Goal: Task Accomplishment & Management: Manage account settings

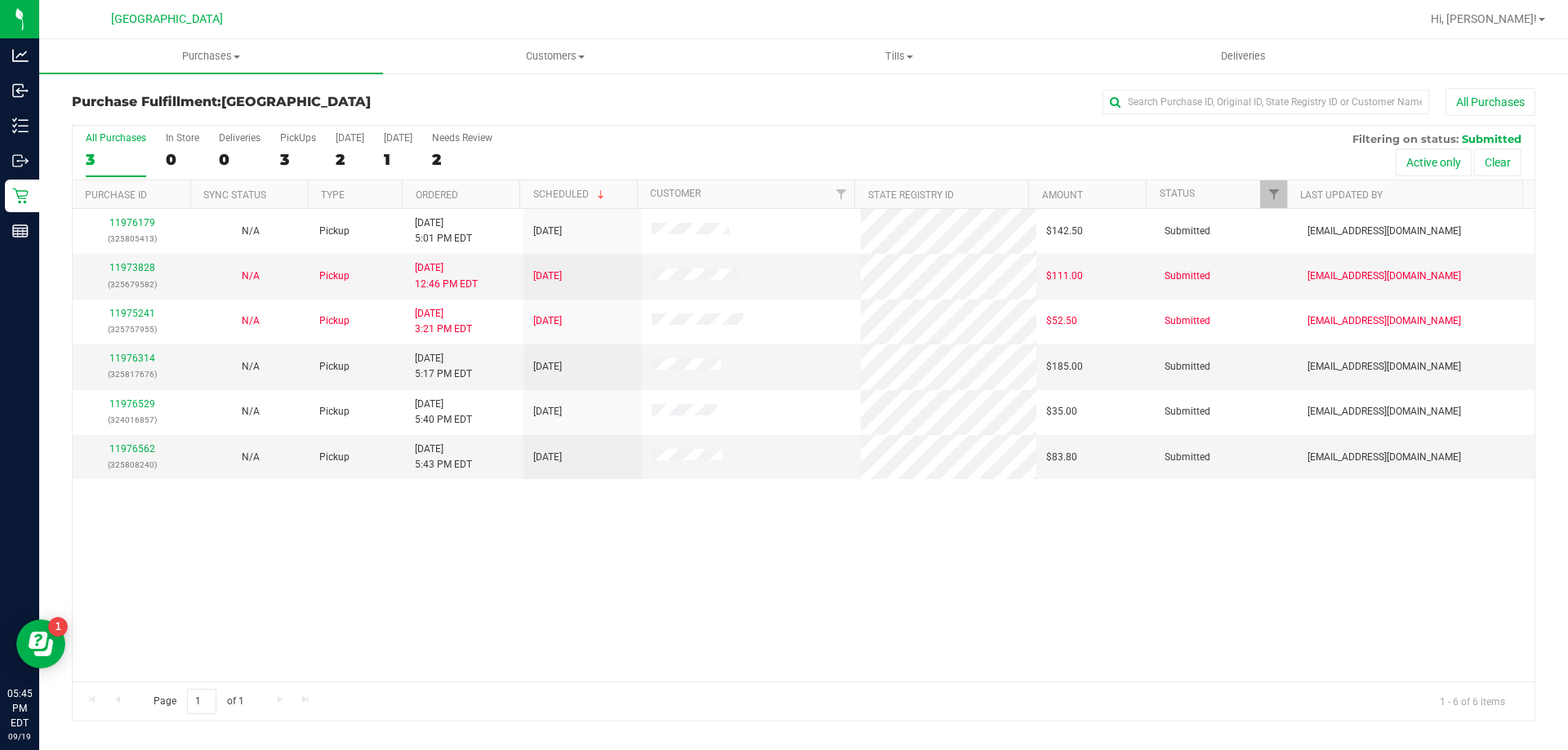
click at [413, 540] on div "11976179 (325805413) N/A Pickup 9/19/2025 5:01 PM EDT 9/20/2025 $142.50 Submitt…" at bounding box center [804, 446] width 1462 height 473
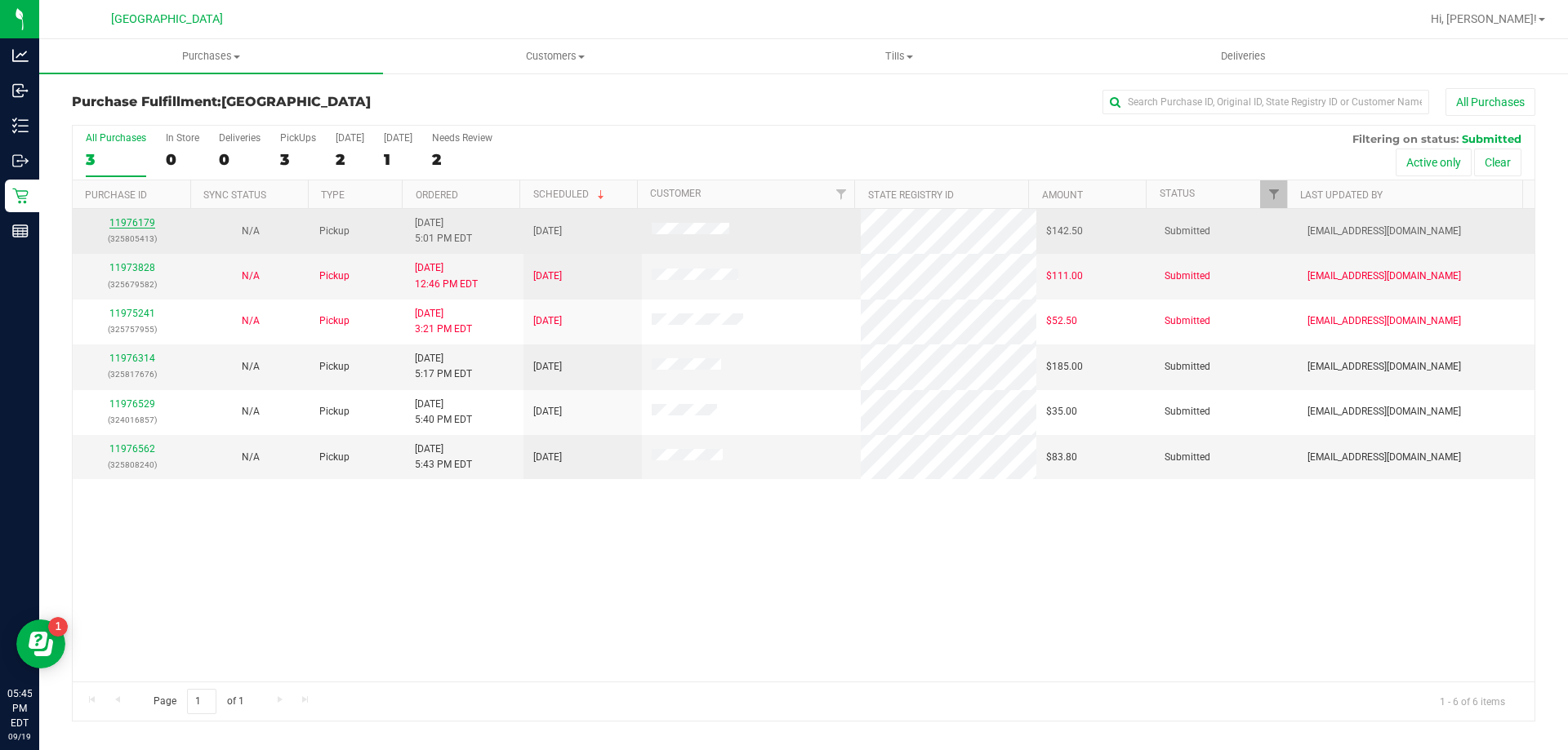
click at [132, 222] on link "11976179" at bounding box center [132, 223] width 46 height 11
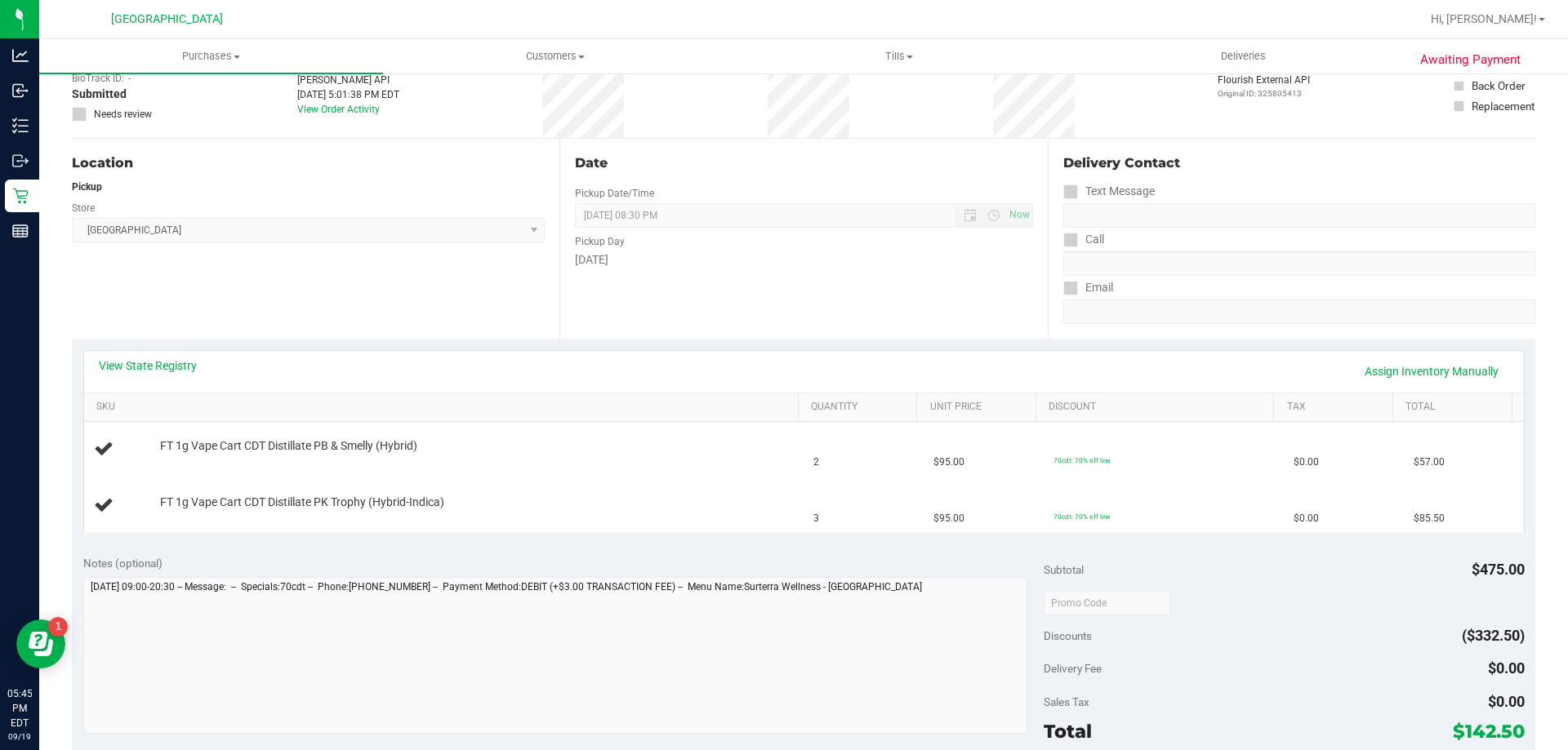
scroll to position [245, 0]
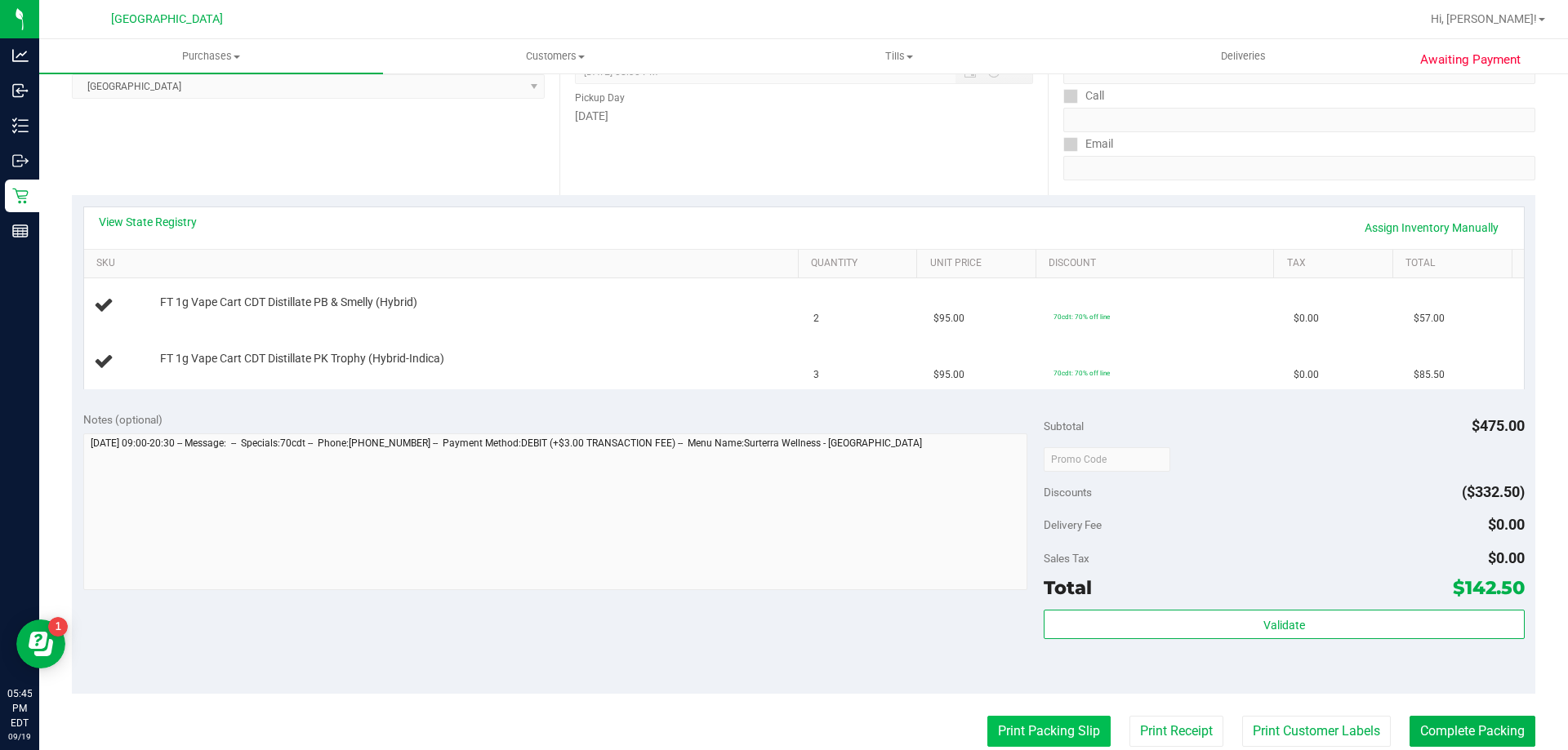
click at [991, 726] on button "Print Packing Slip" at bounding box center [1049, 732] width 123 height 31
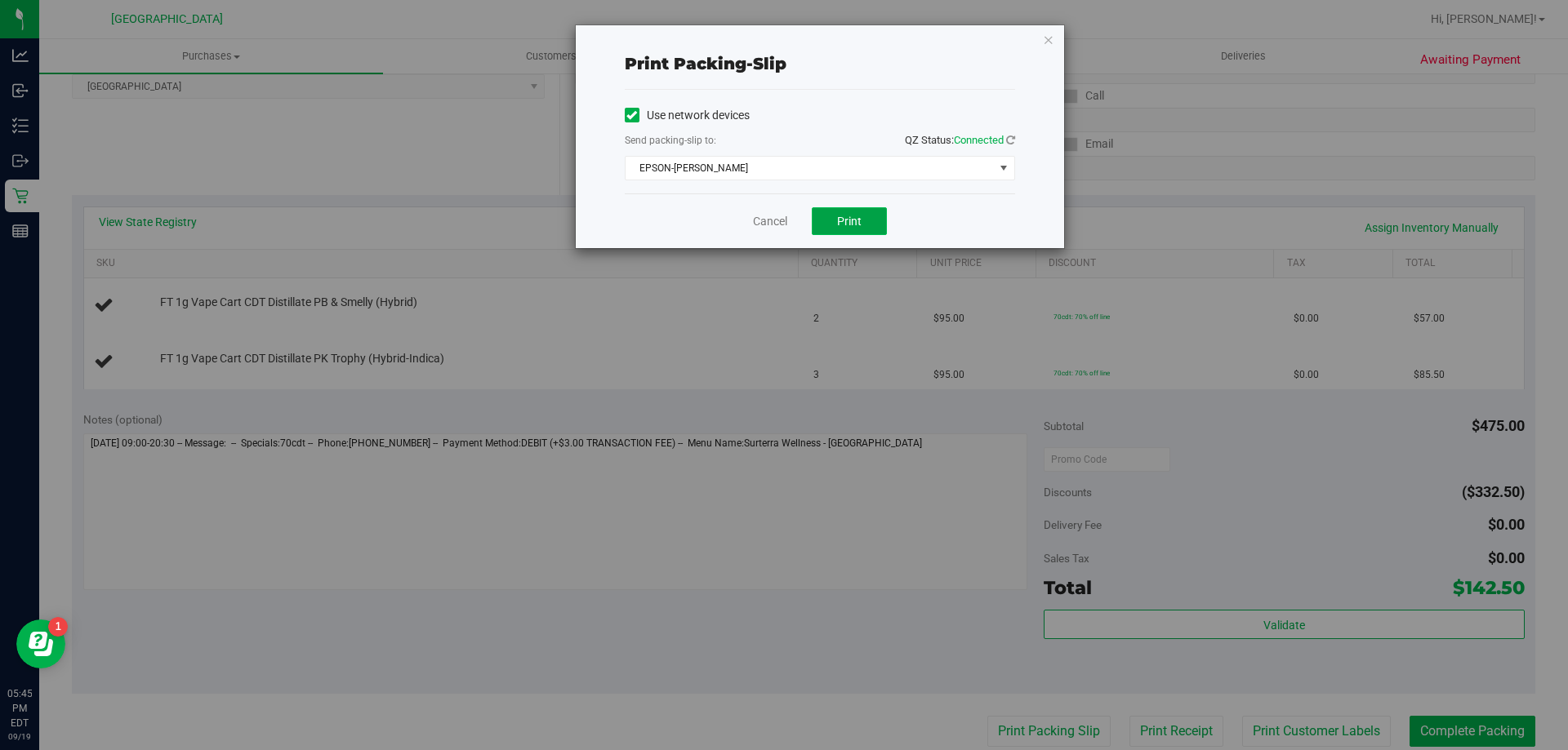
click at [861, 215] on button "Print" at bounding box center [849, 221] width 76 height 28
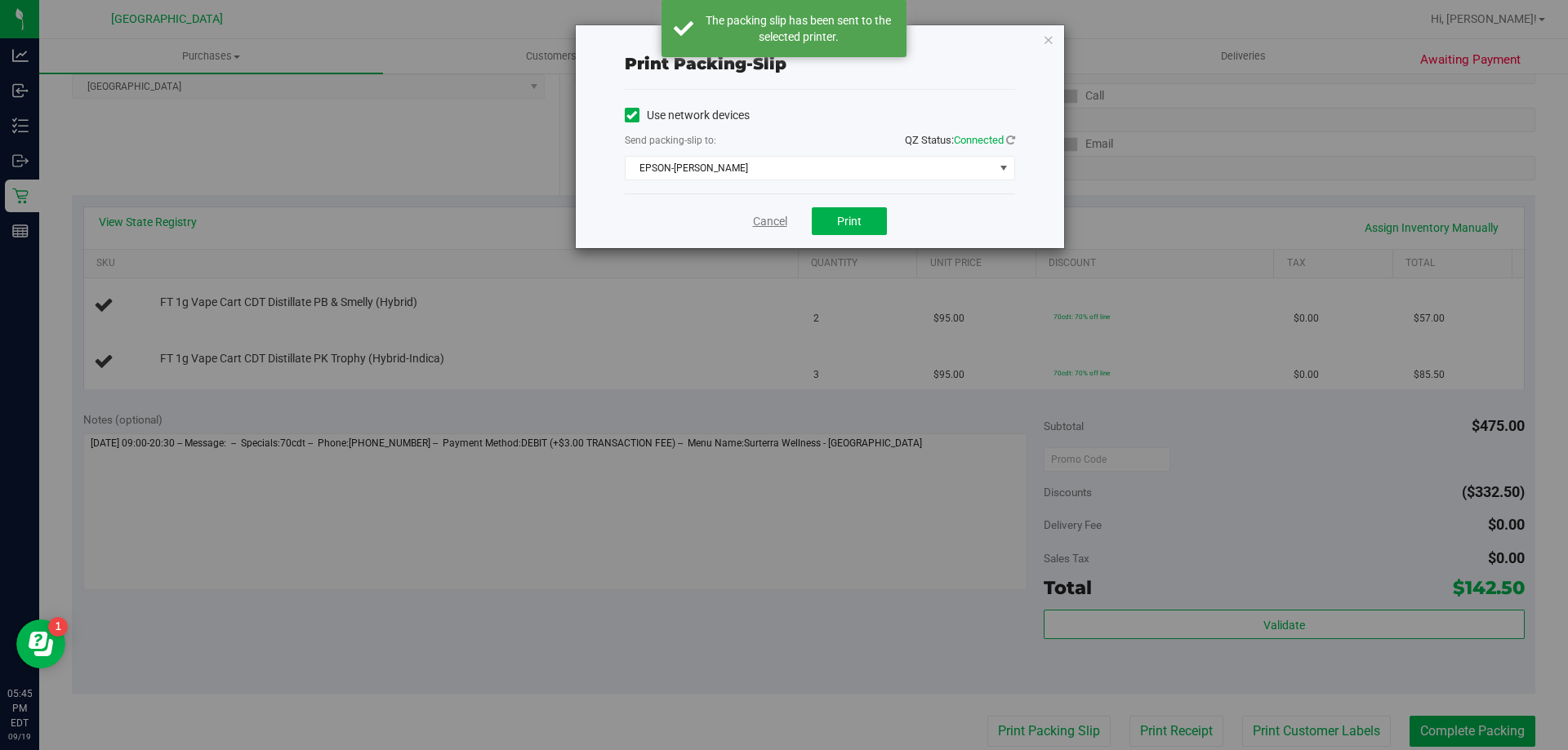
click at [766, 216] on link "Cancel" at bounding box center [770, 222] width 34 height 17
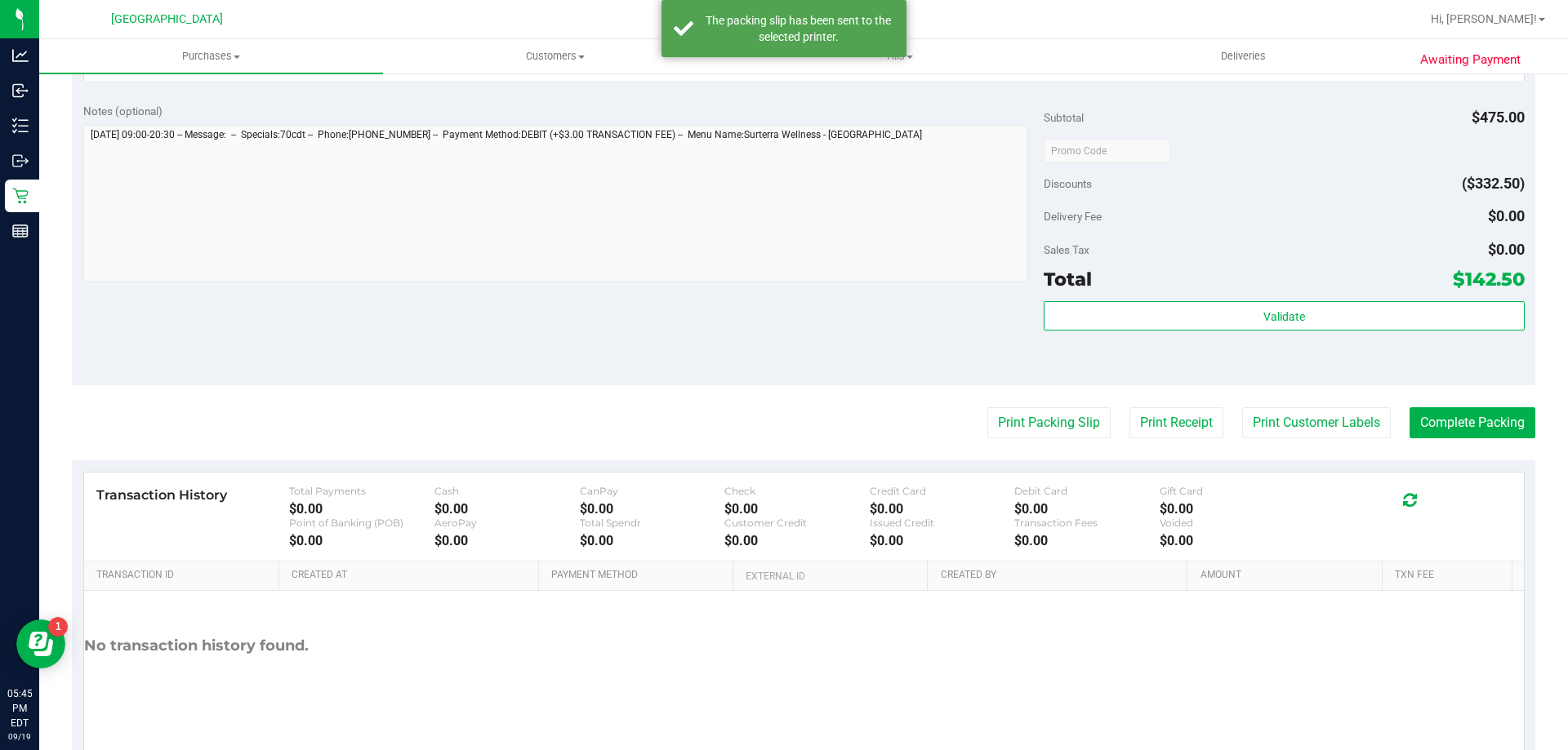
scroll to position [602, 0]
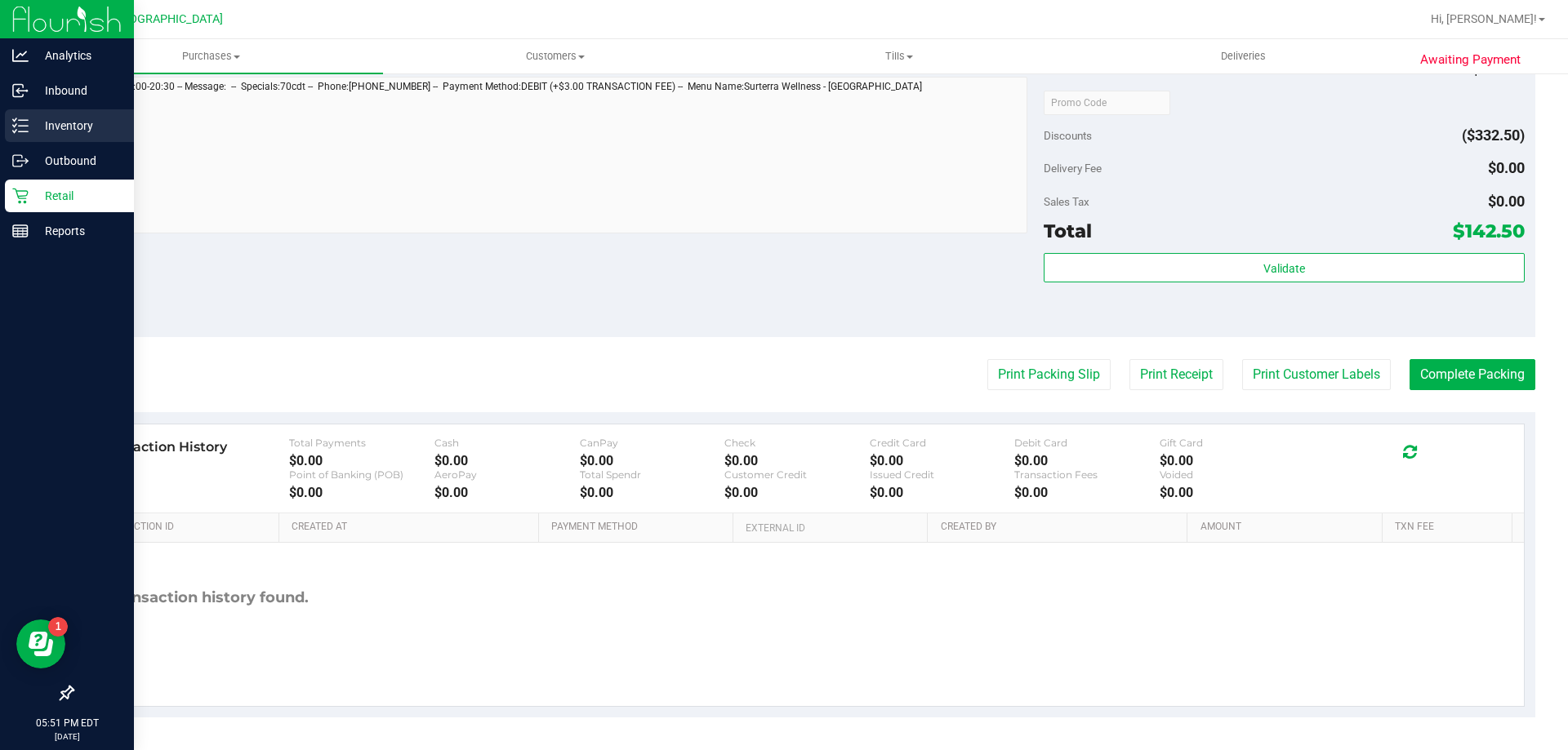
click at [33, 118] on p "Inventory" at bounding box center [77, 125] width 98 height 19
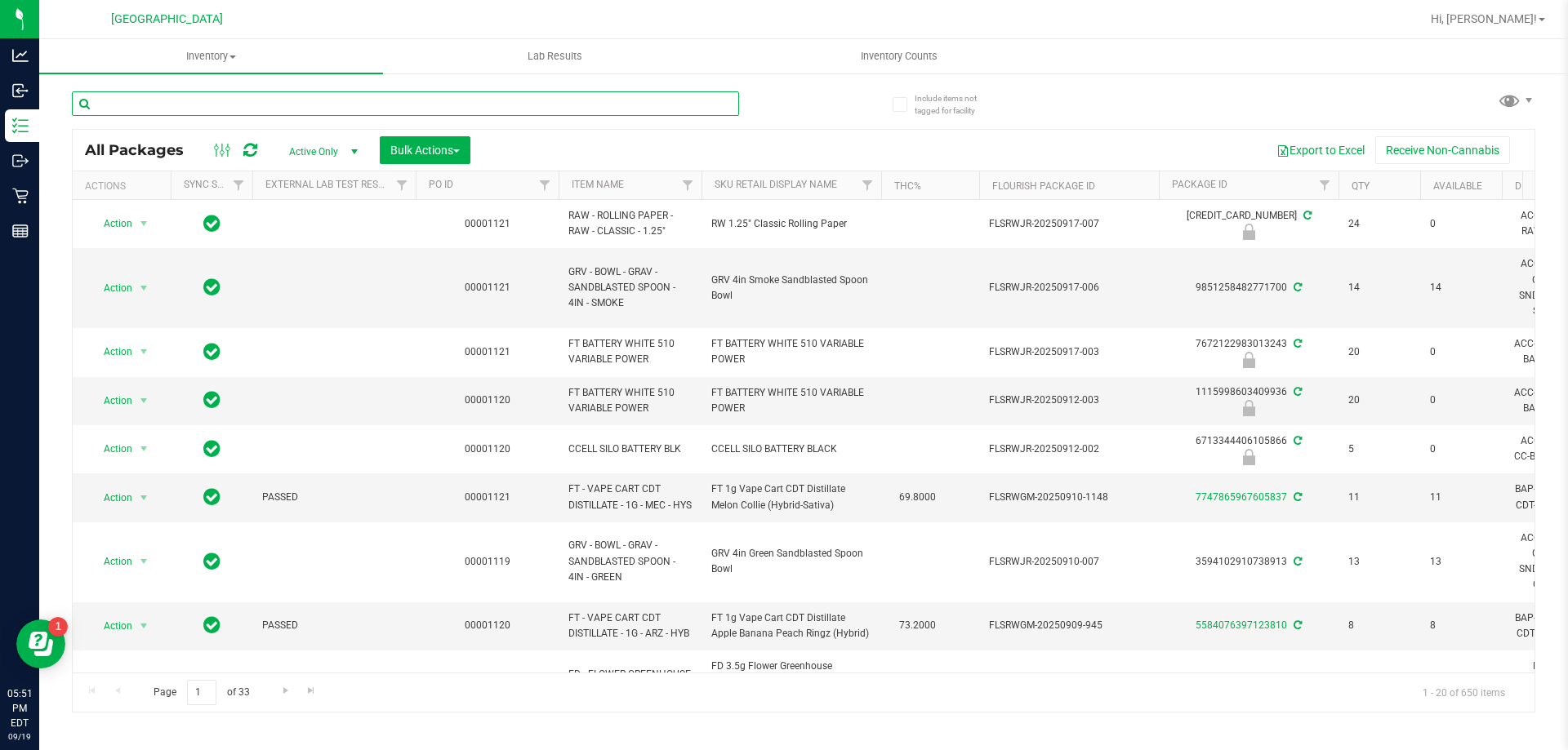
click at [197, 102] on input "text" at bounding box center [405, 104] width 667 height 25
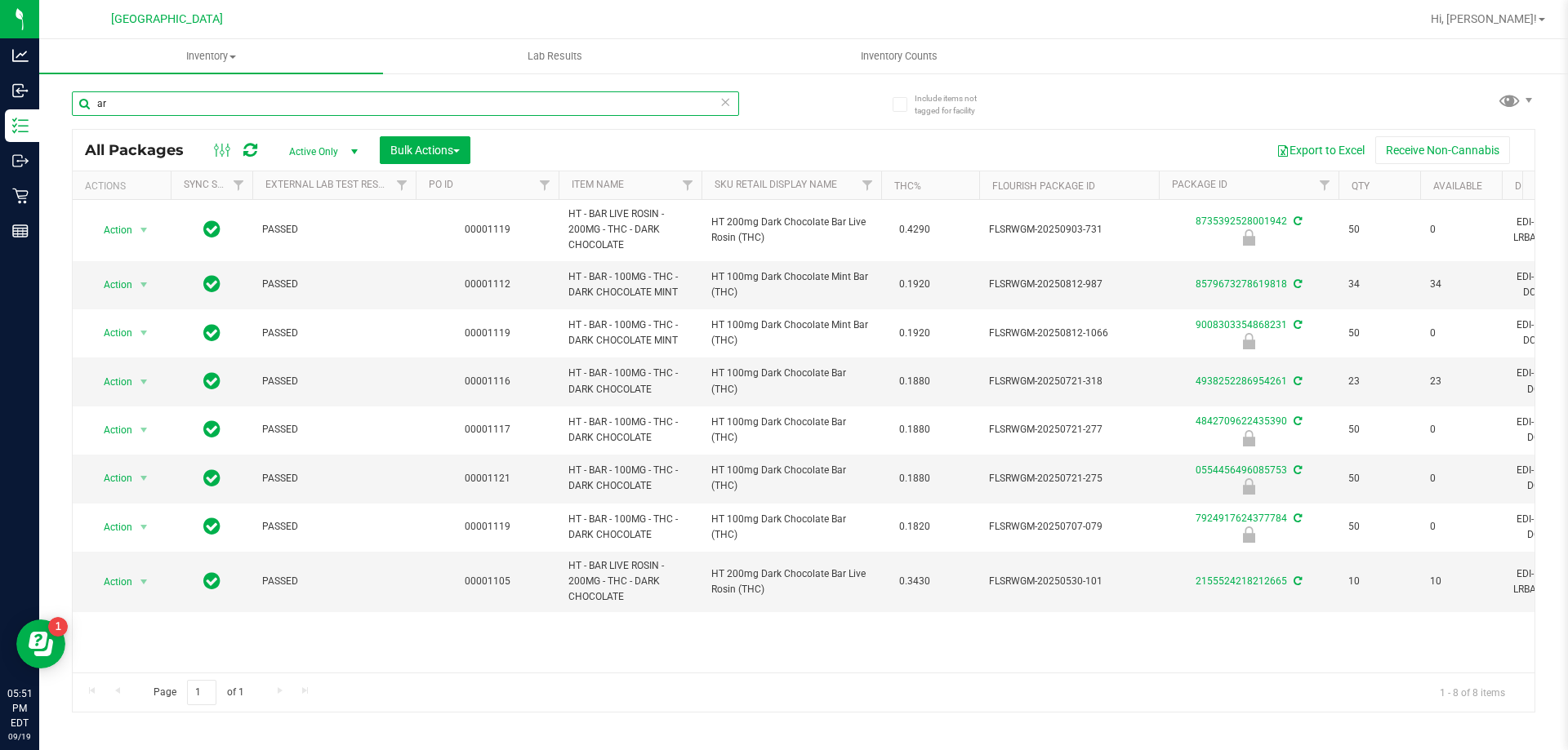
type input "a"
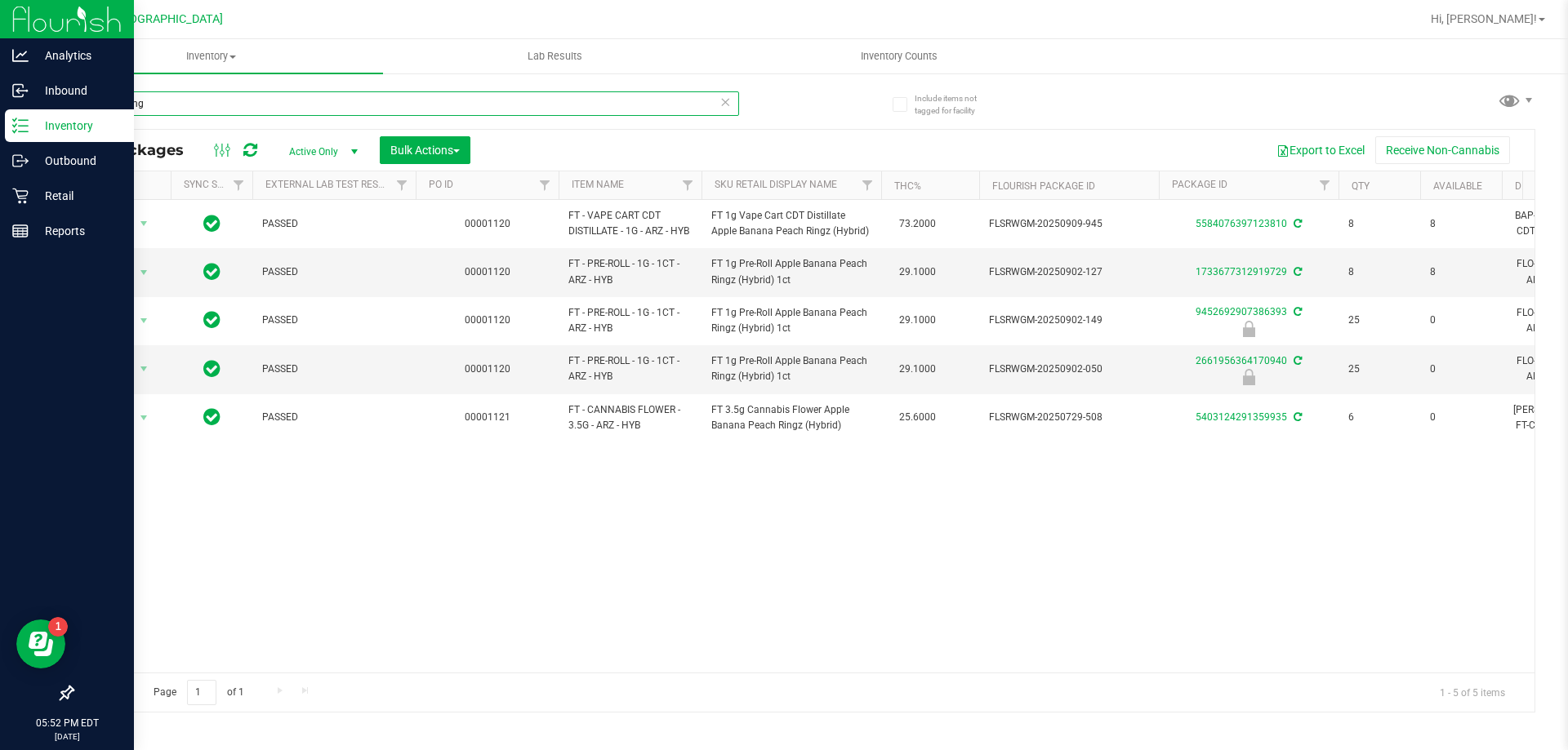
type input "peach ring"
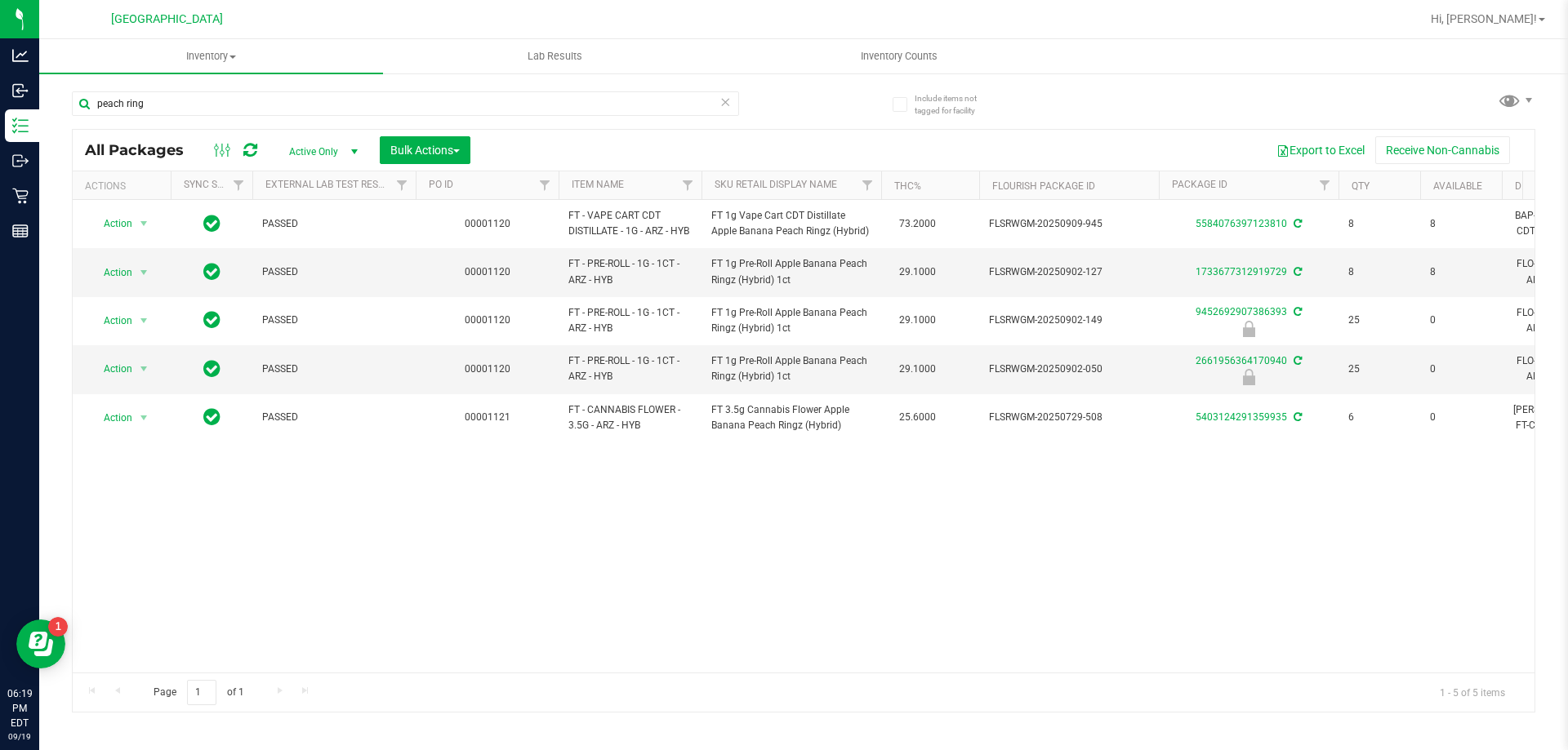
click at [354, 553] on div "Action Action Adjust qty Create package Edit attributes Global inventory Locate…" at bounding box center [804, 436] width 1462 height 473
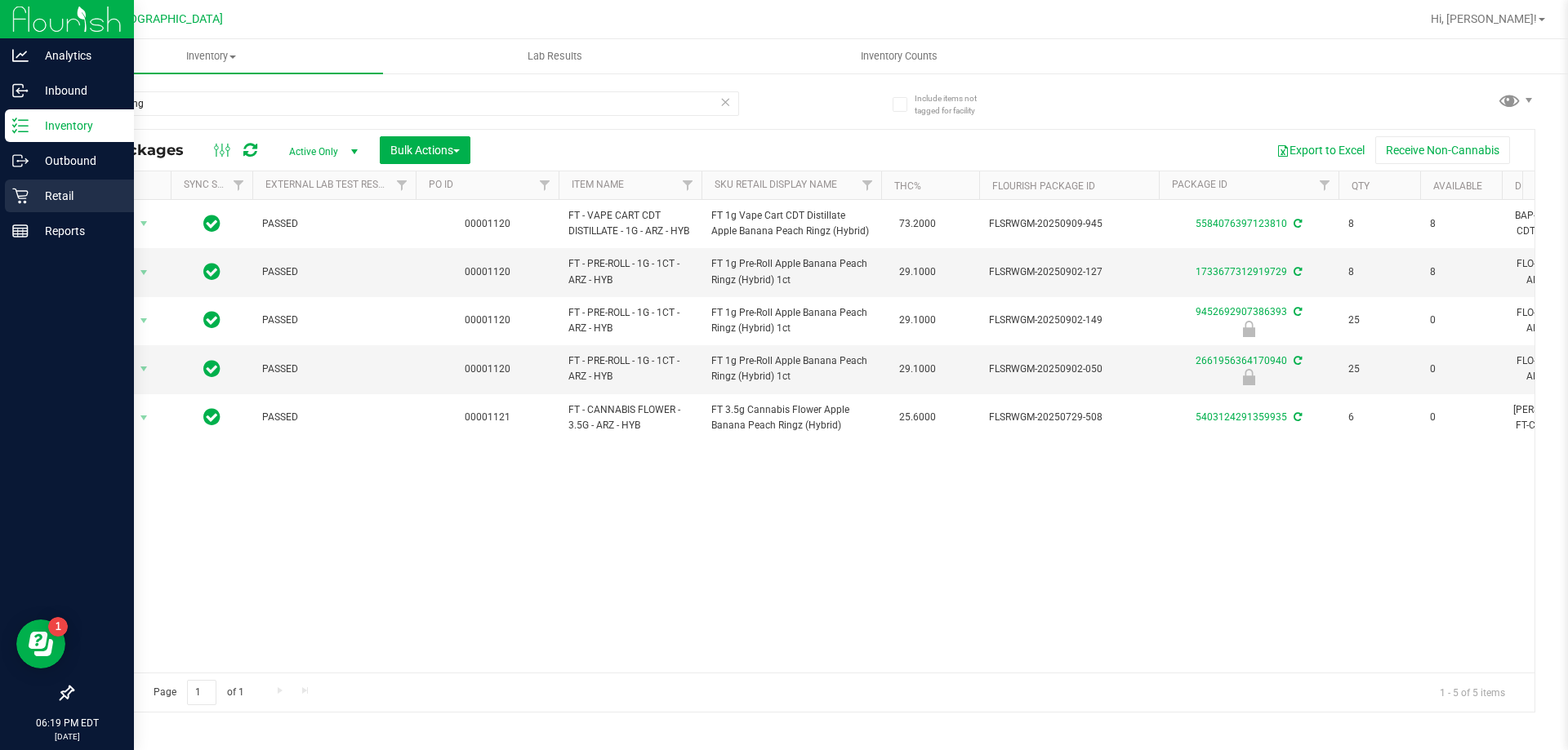
click at [49, 187] on p "Retail" at bounding box center [77, 196] width 98 height 19
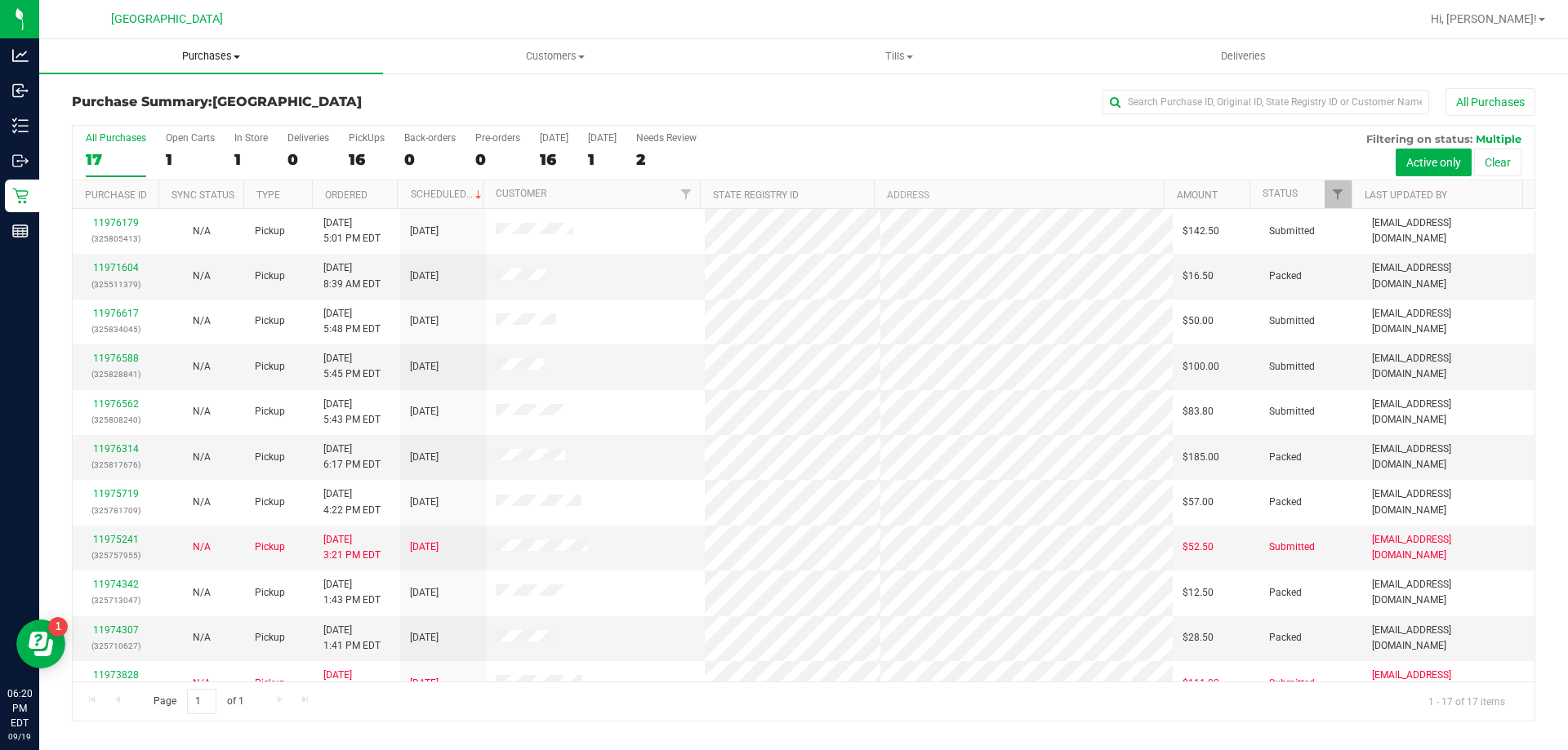
click at [210, 58] on span "Purchases" at bounding box center [210, 55] width 343 height 14
click at [91, 113] on span "Fulfillment" at bounding box center [90, 118] width 101 height 14
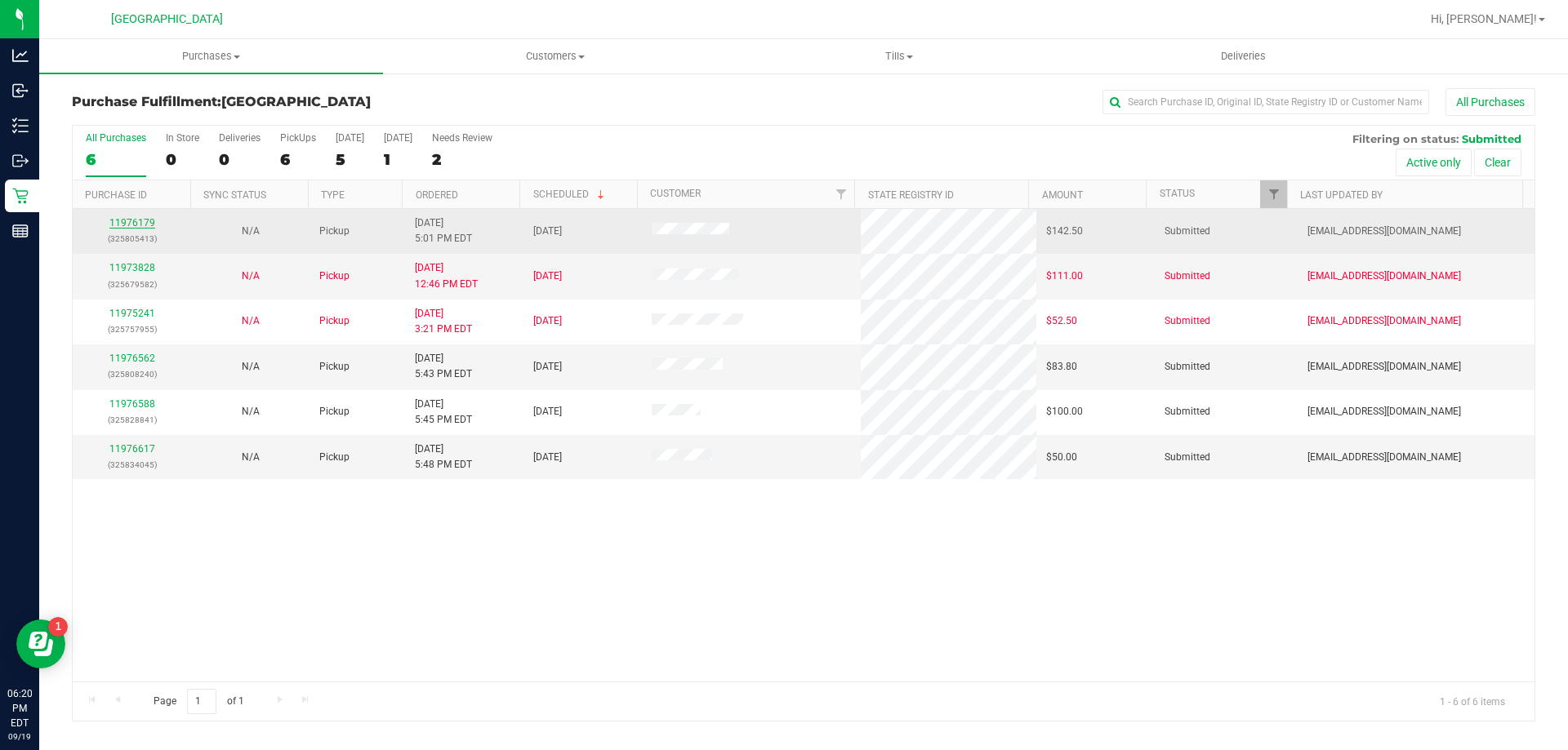
click at [135, 220] on link "11976179" at bounding box center [132, 223] width 46 height 11
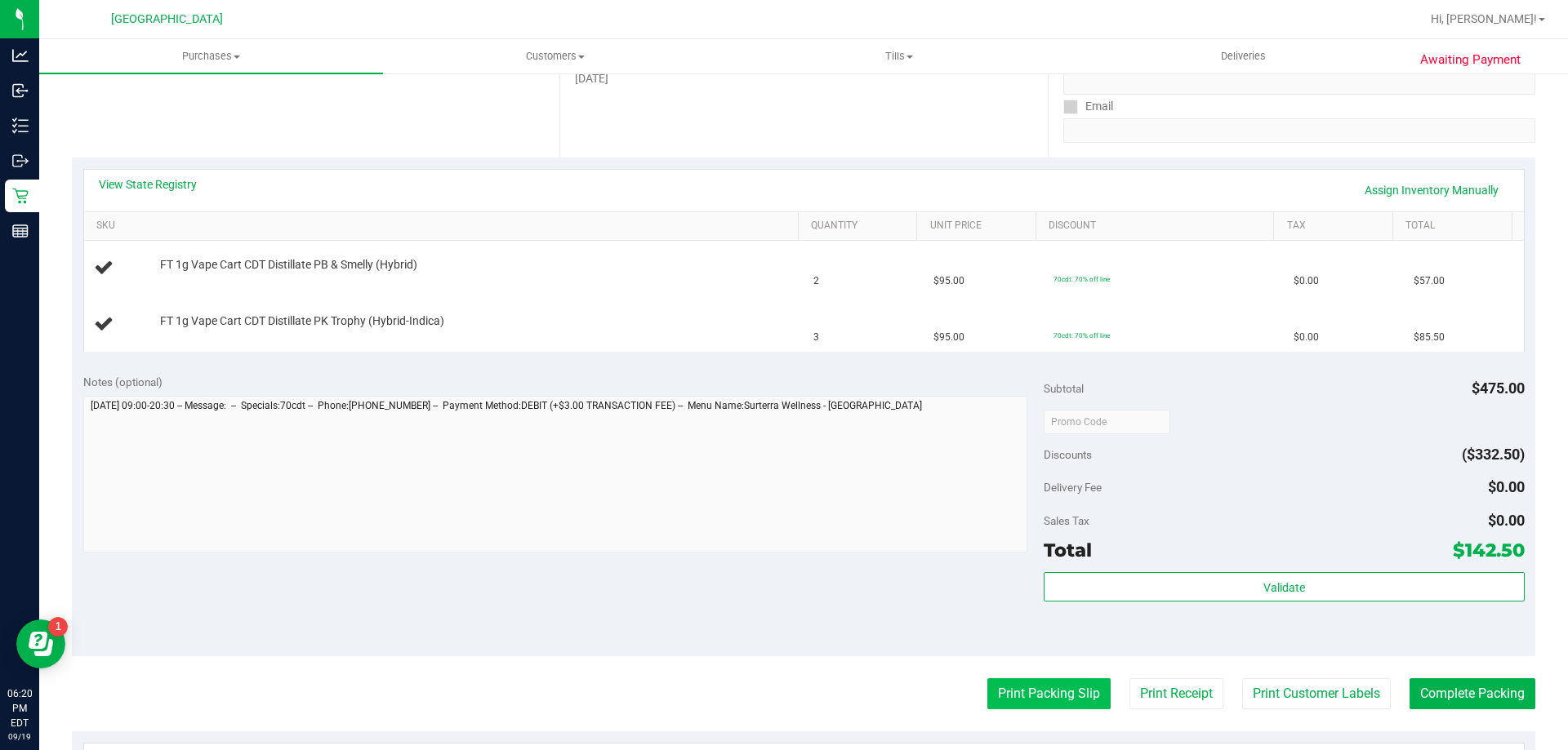
scroll to position [326, 0]
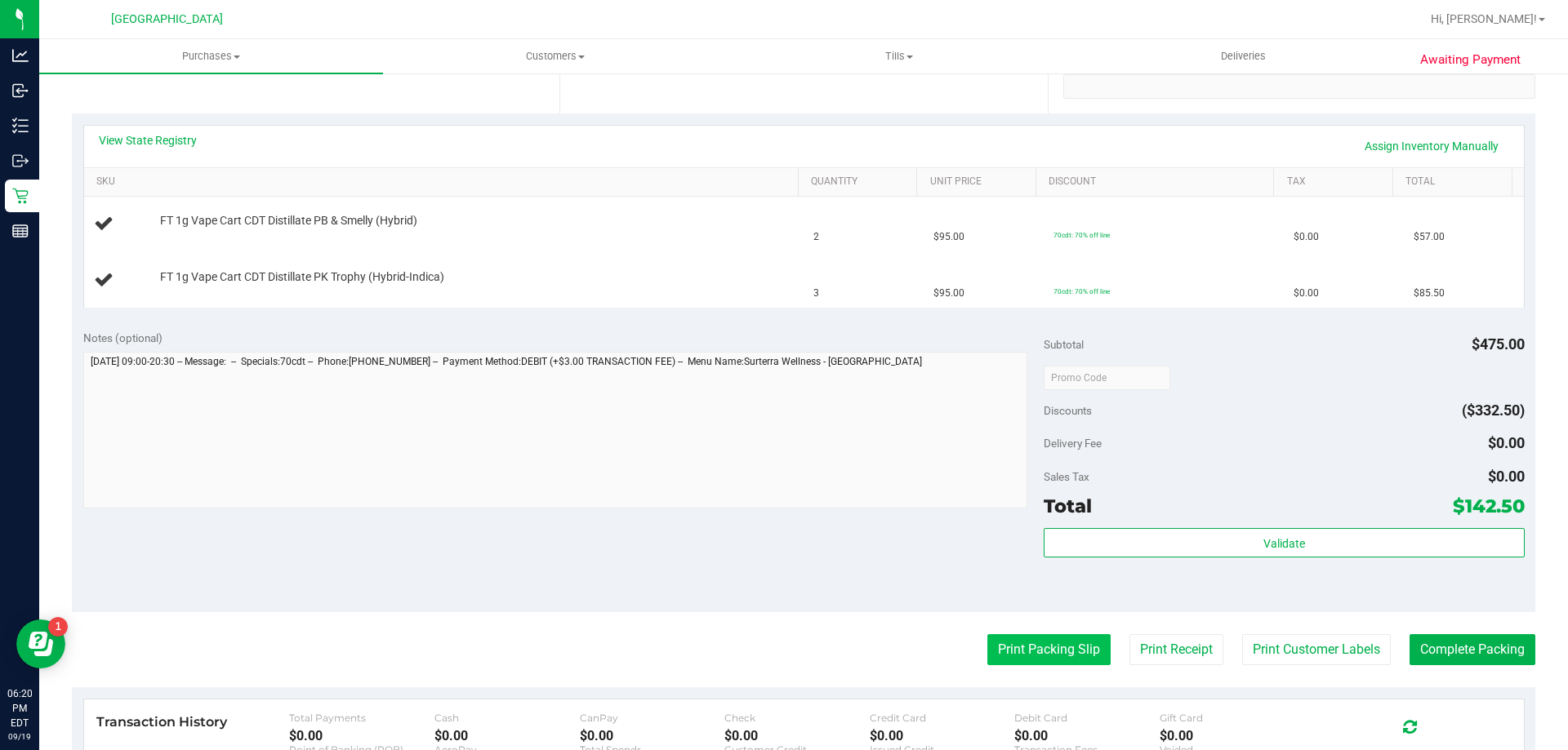
click at [1021, 656] on button "Print Packing Slip" at bounding box center [1049, 650] width 123 height 31
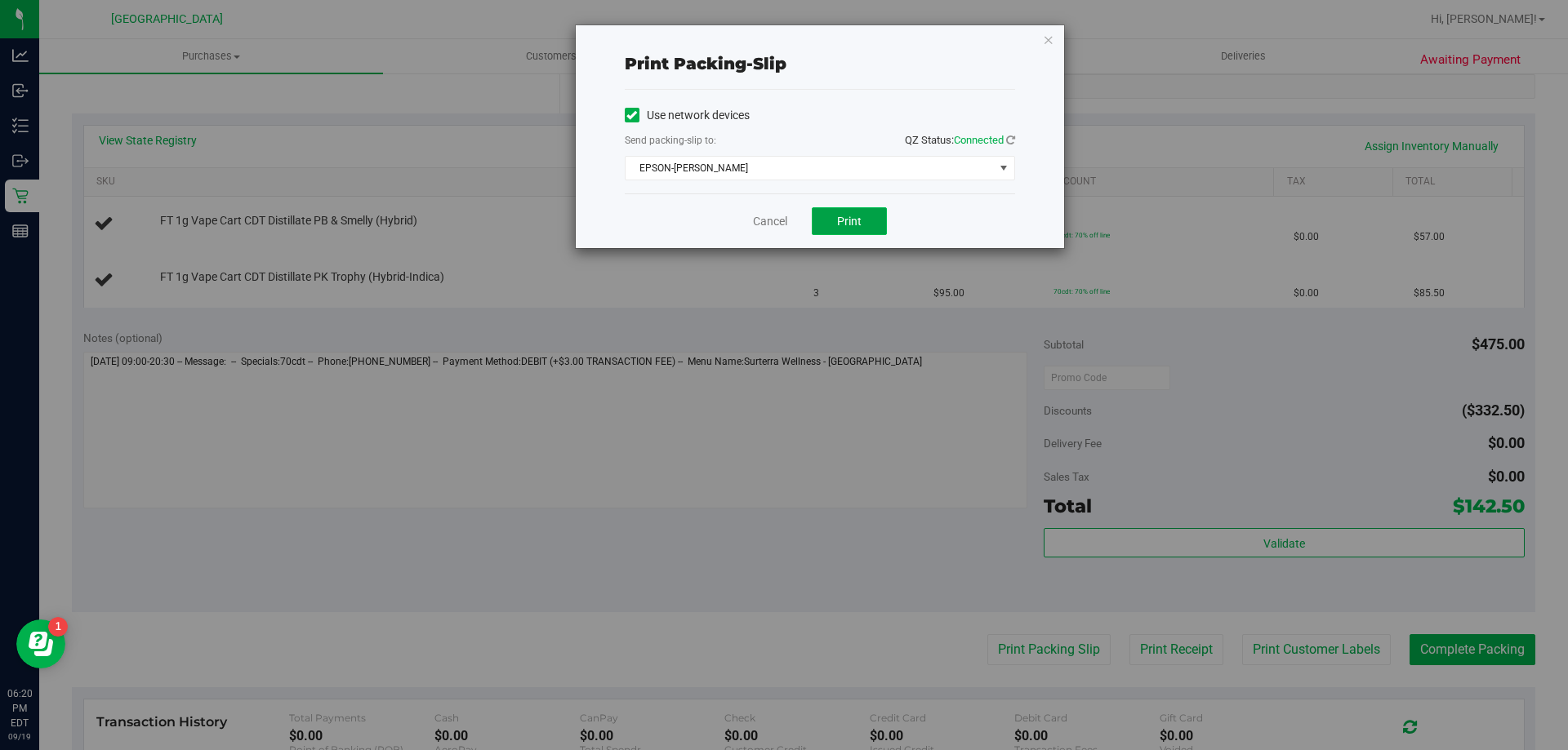
click at [832, 212] on button "Print" at bounding box center [849, 221] width 76 height 28
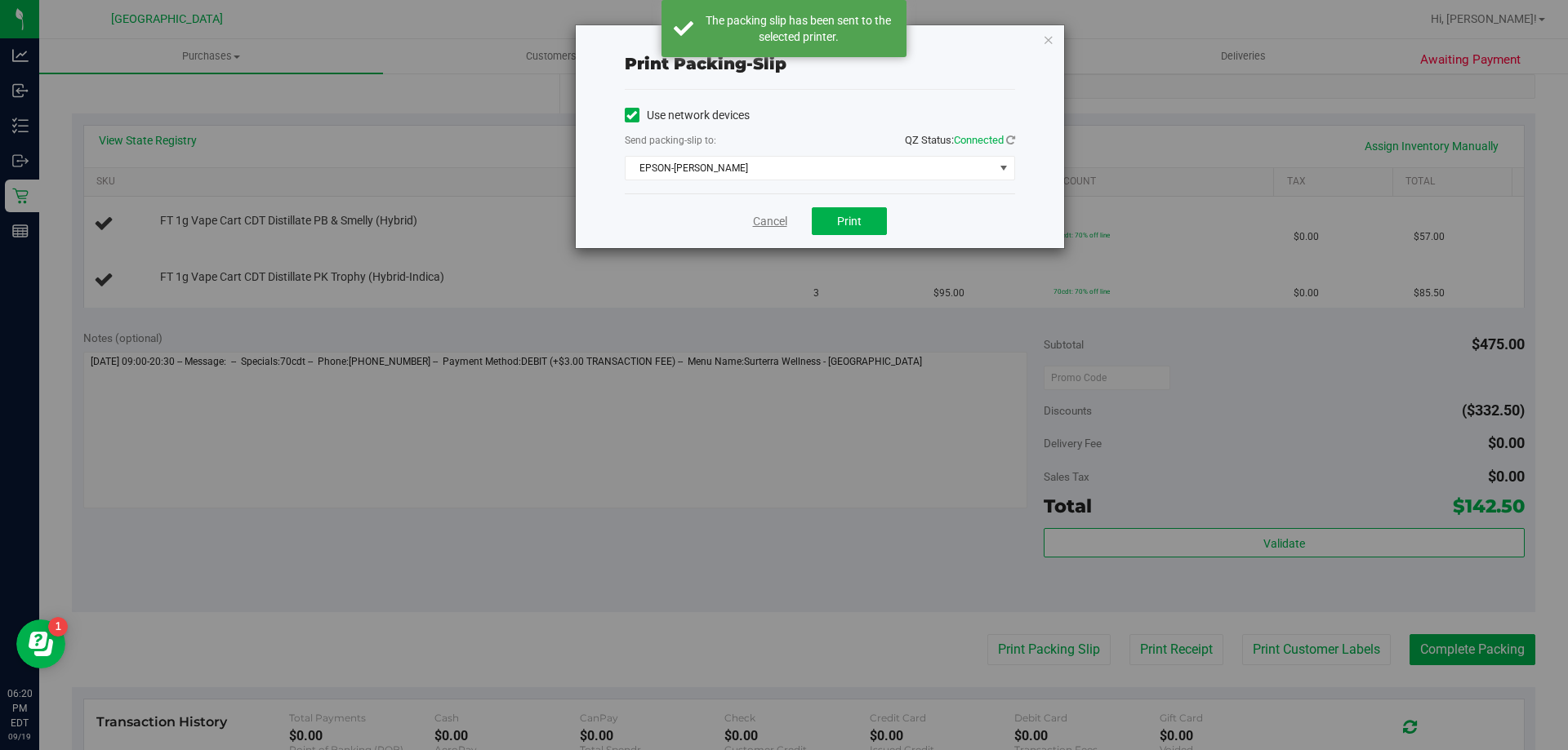
click at [757, 219] on link "Cancel" at bounding box center [770, 222] width 34 height 17
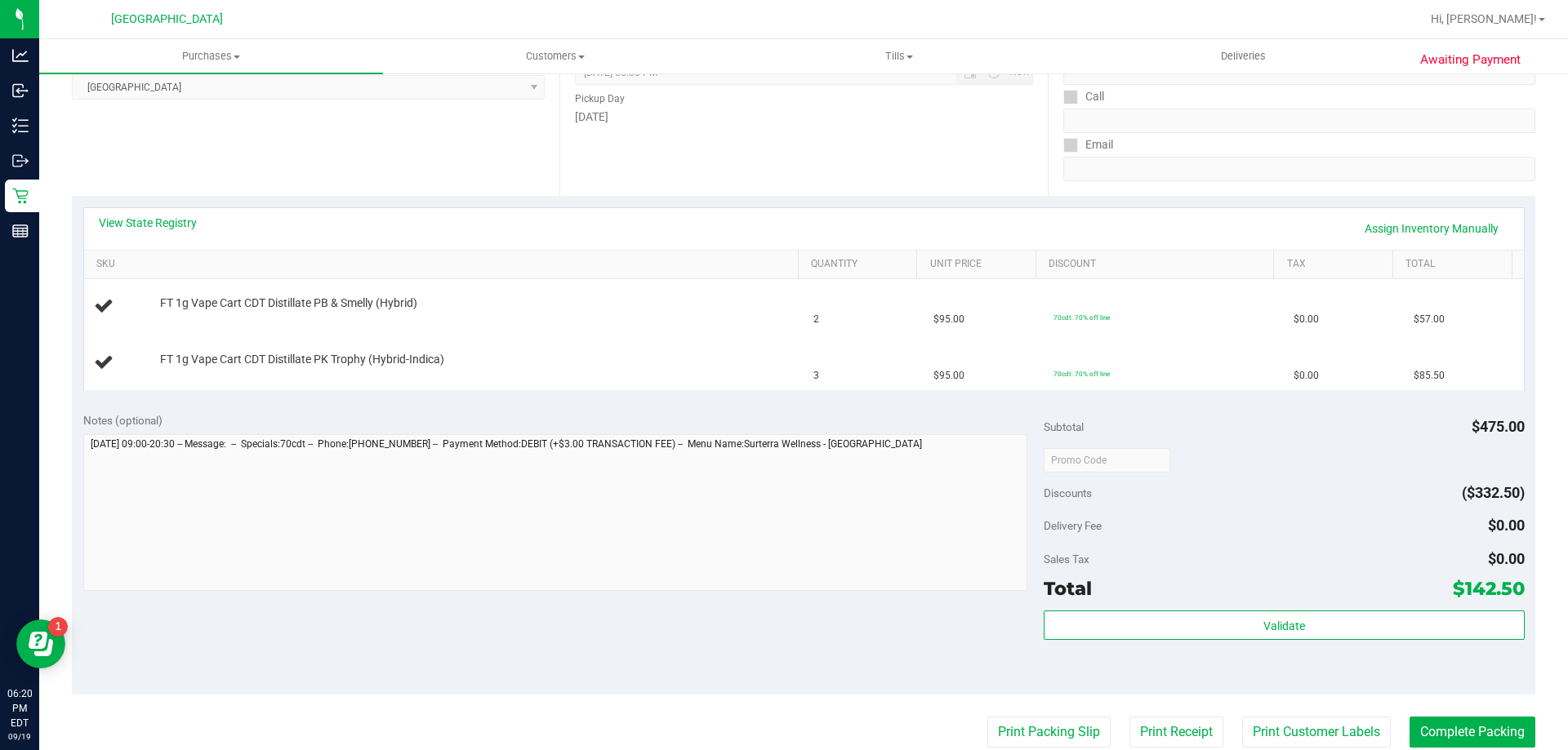
scroll to position [245, 0]
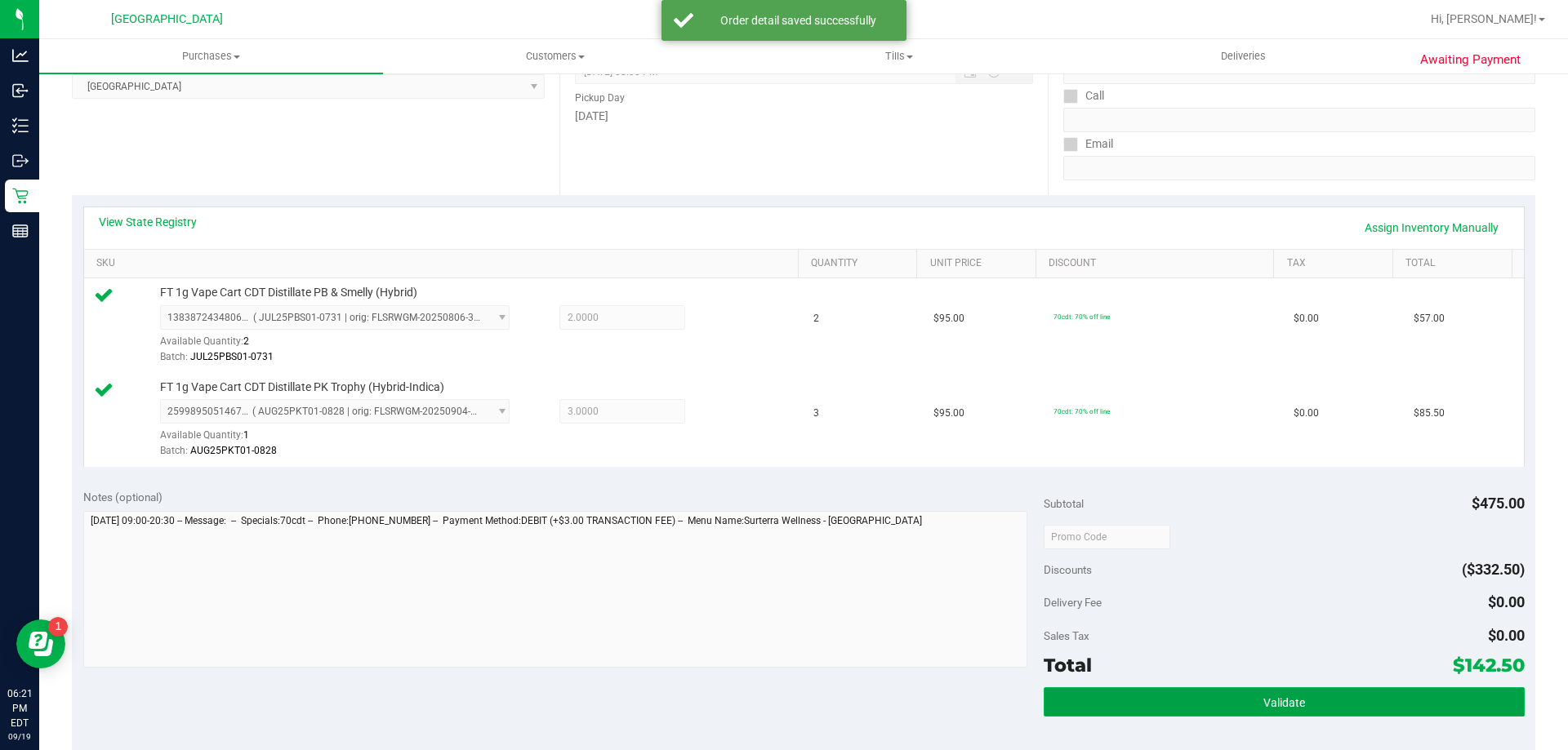
click at [1246, 704] on button "Validate" at bounding box center [1284, 702] width 480 height 30
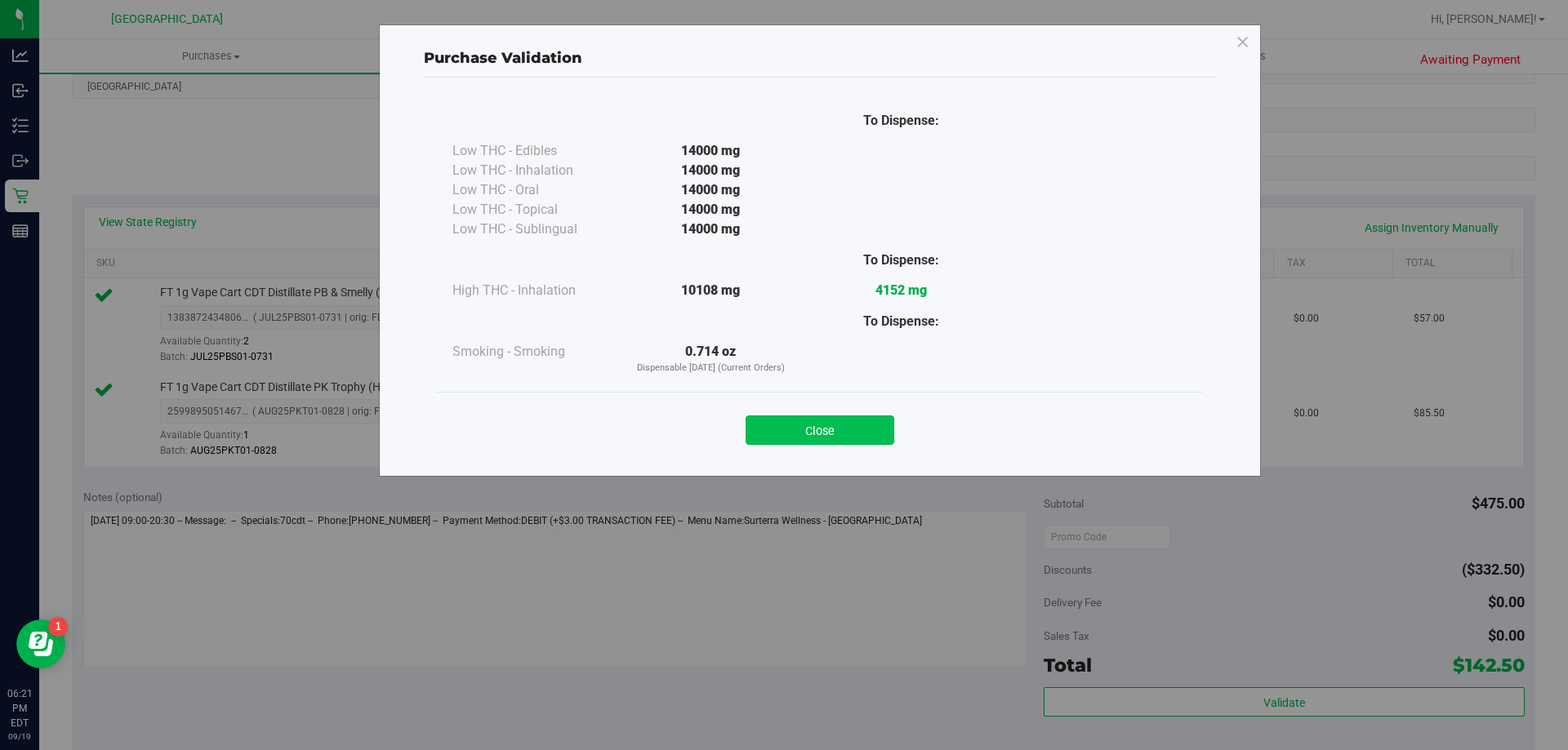
click at [845, 430] on button "Close" at bounding box center [819, 430] width 148 height 30
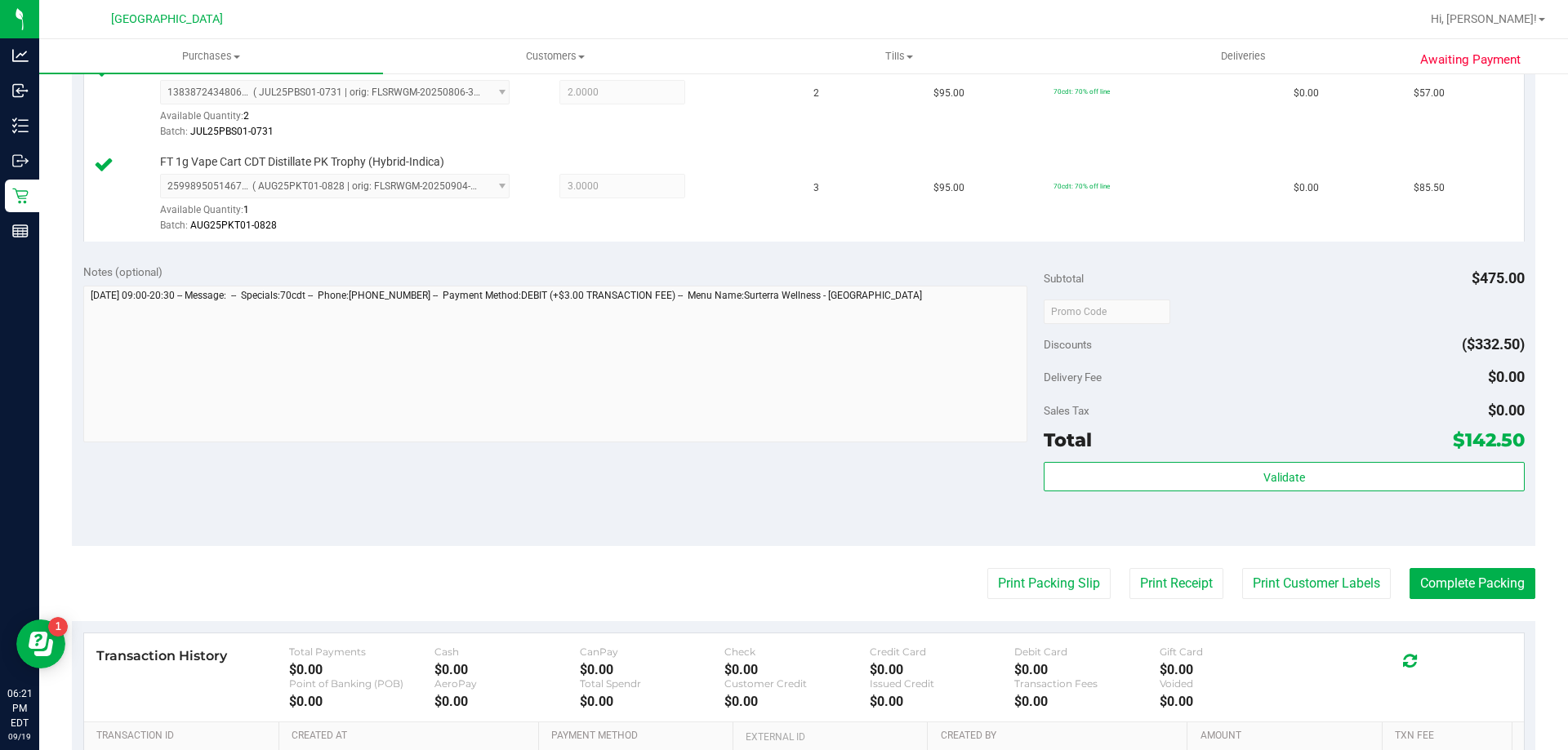
scroll to position [679, 0]
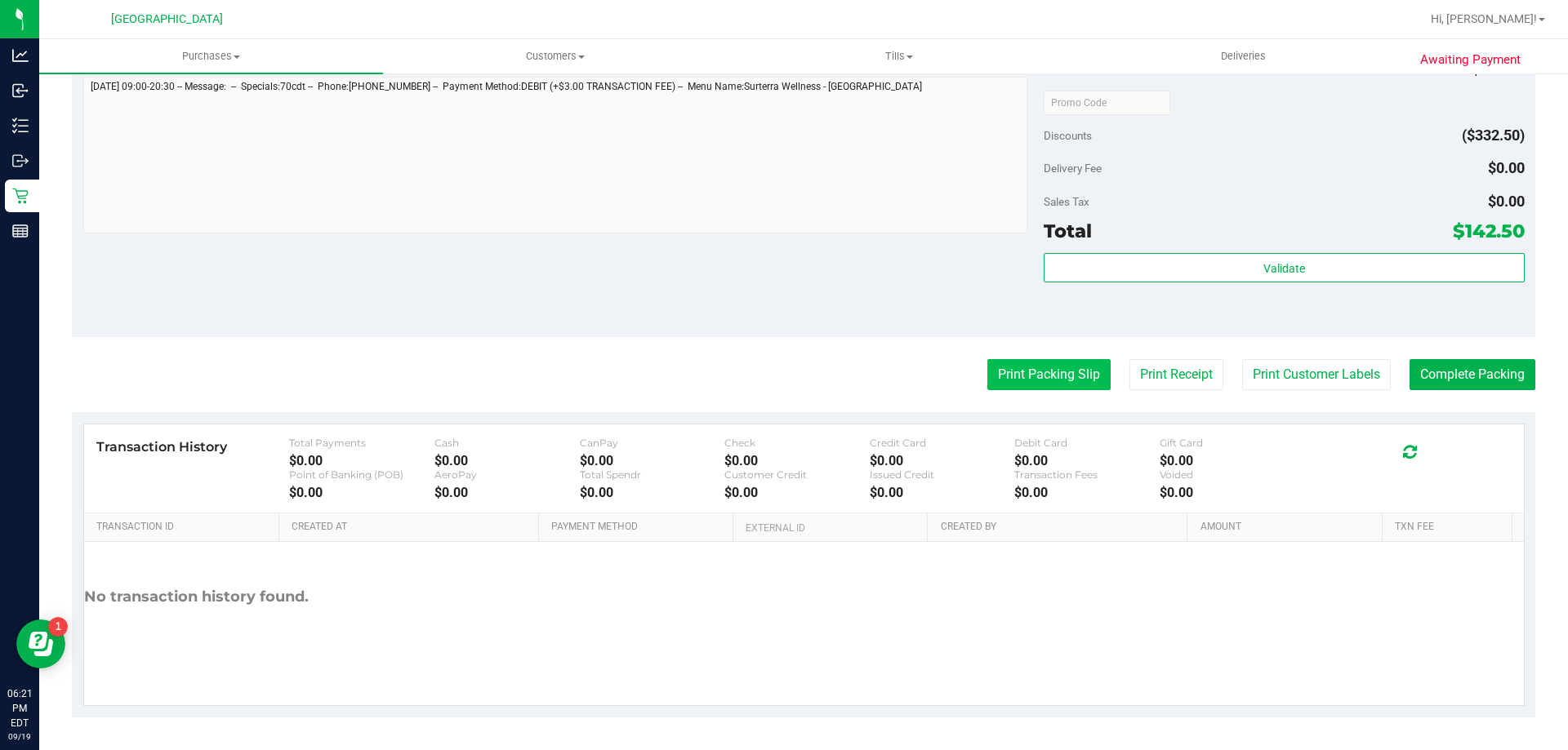
click at [1021, 370] on button "Print Packing Slip" at bounding box center [1049, 375] width 123 height 31
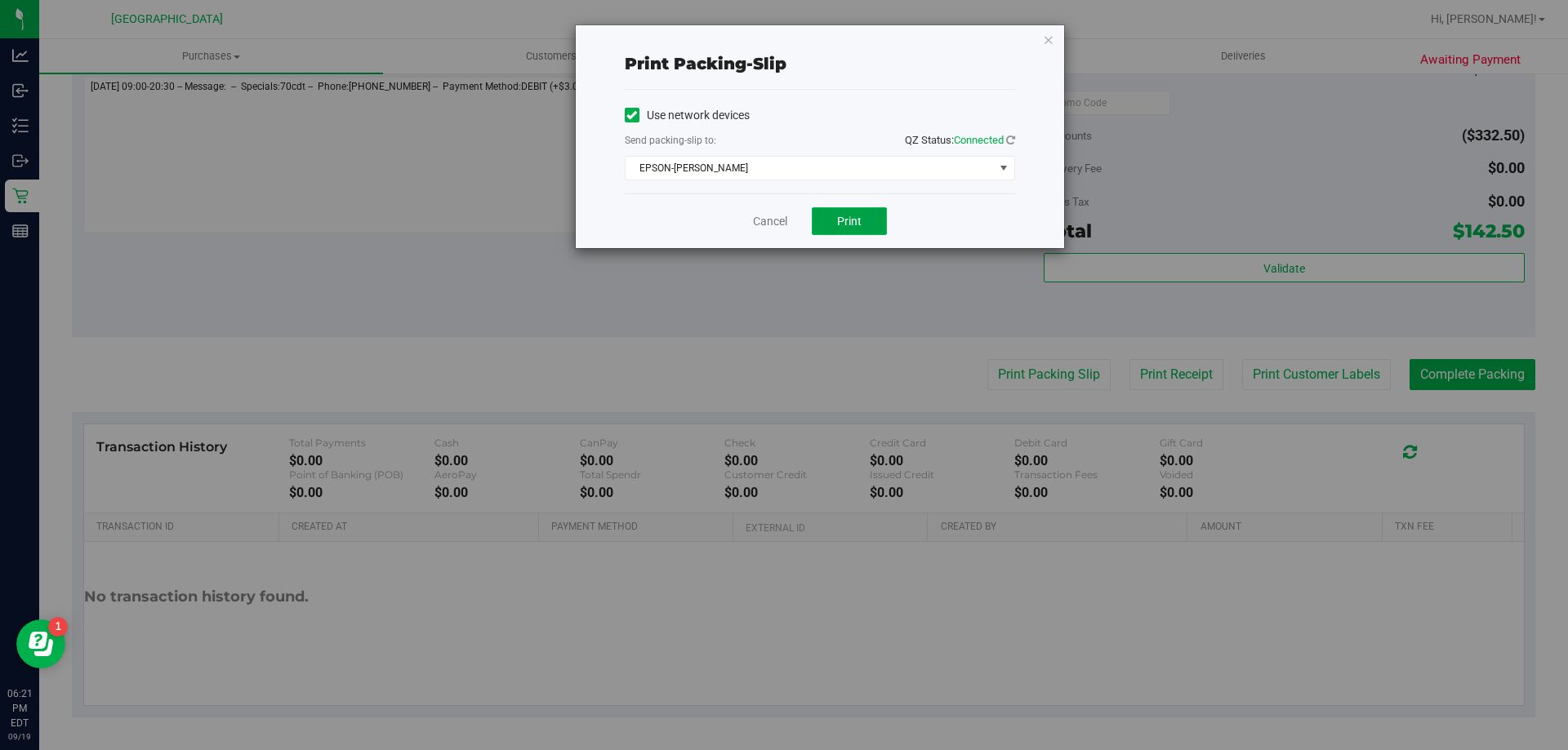
click at [851, 214] on span "Print" at bounding box center [850, 221] width 25 height 13
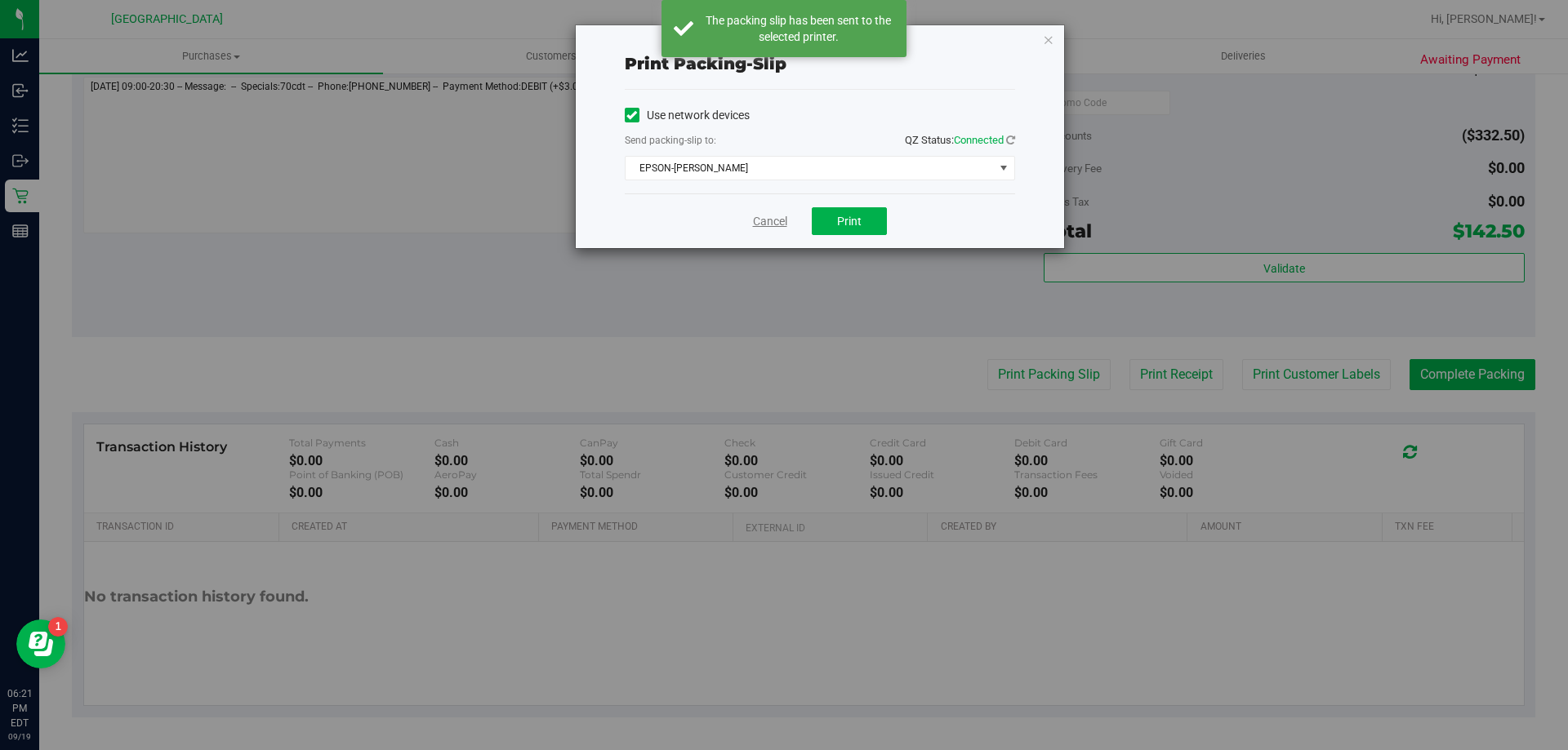
click at [762, 219] on link "Cancel" at bounding box center [770, 222] width 34 height 17
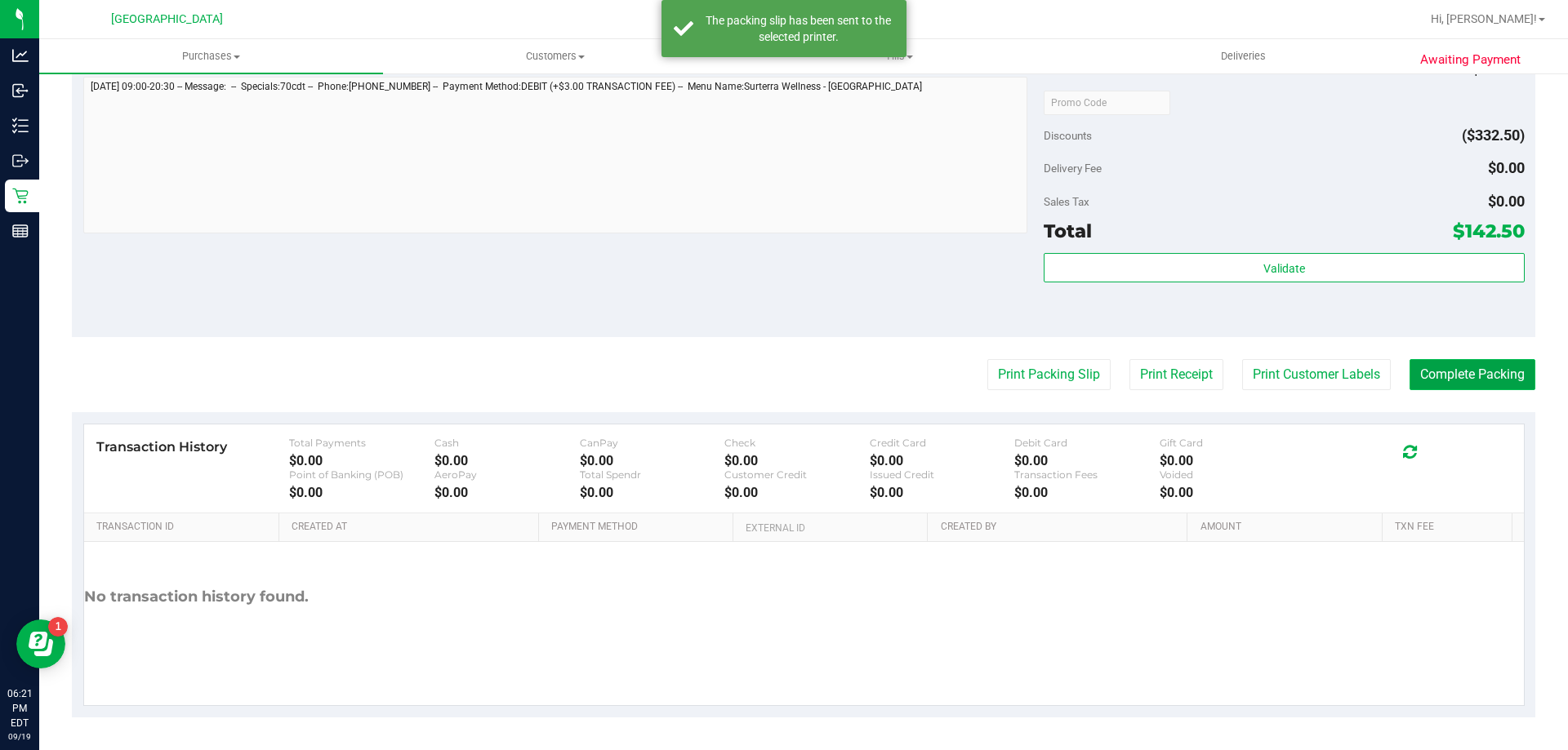
click at [1465, 383] on button "Complete Packing" at bounding box center [1471, 375] width 125 height 31
click at [1465, 383] on button "Complete Packing" at bounding box center [1466, 375] width 139 height 31
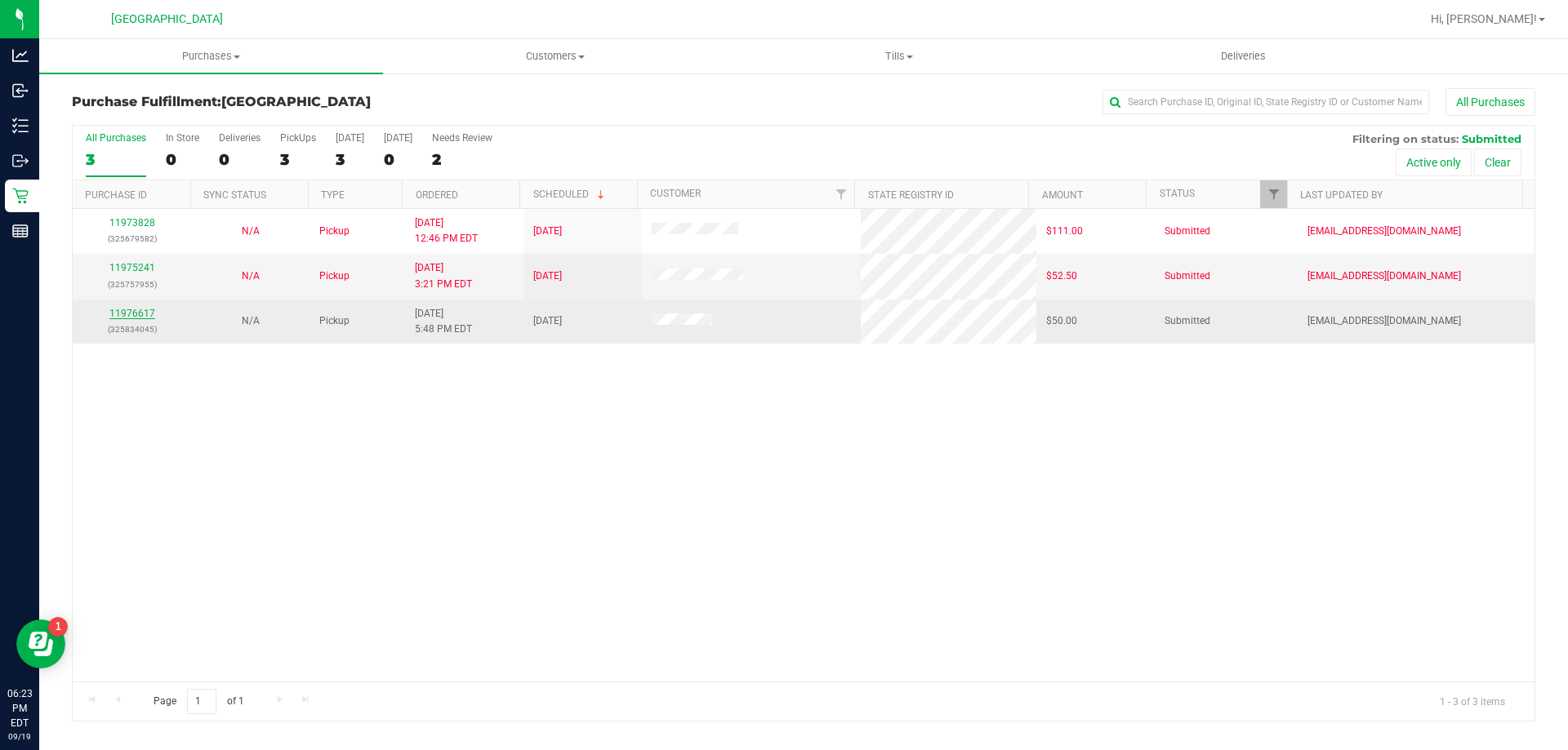
click at [120, 308] on link "11976617" at bounding box center [132, 314] width 46 height 11
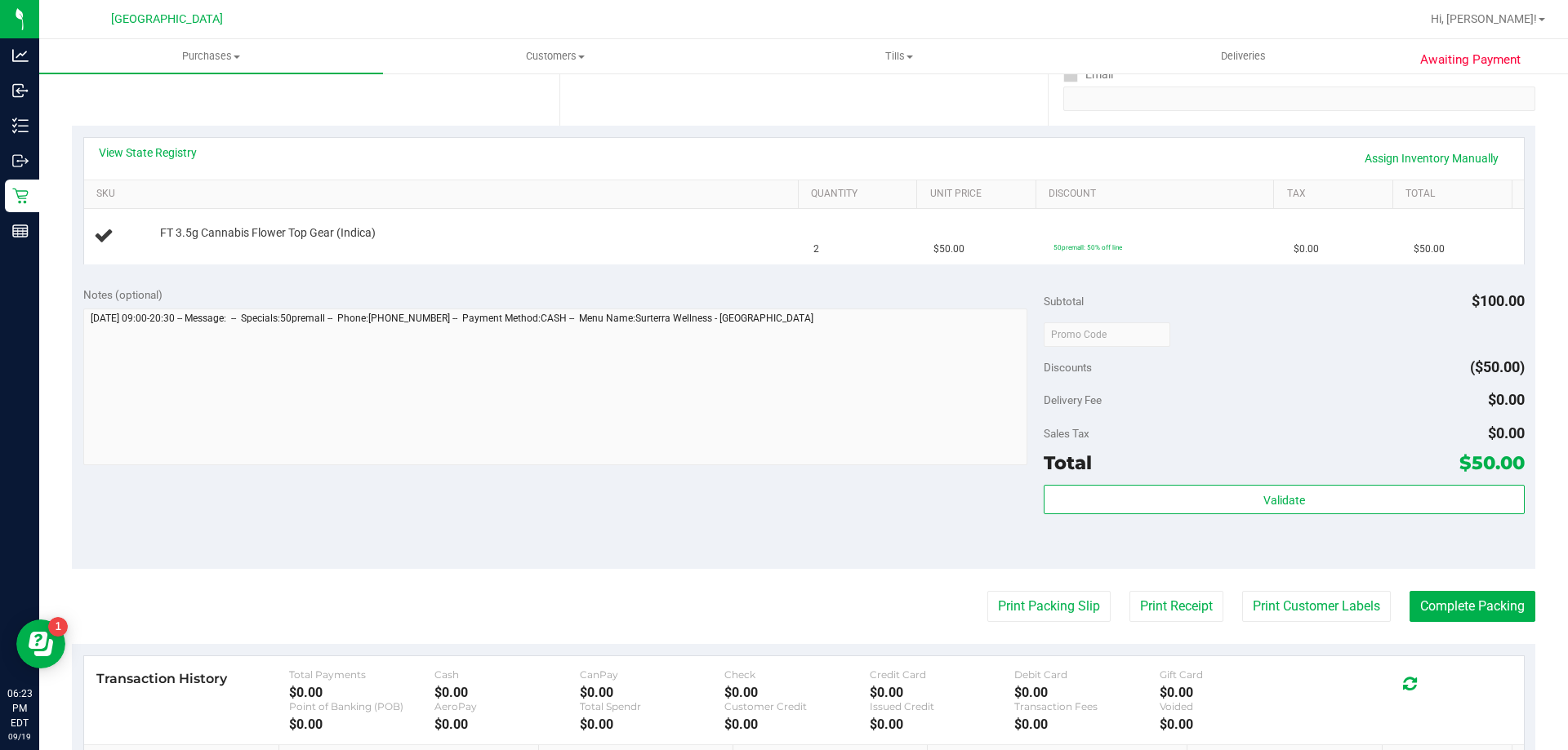
scroll to position [408, 0]
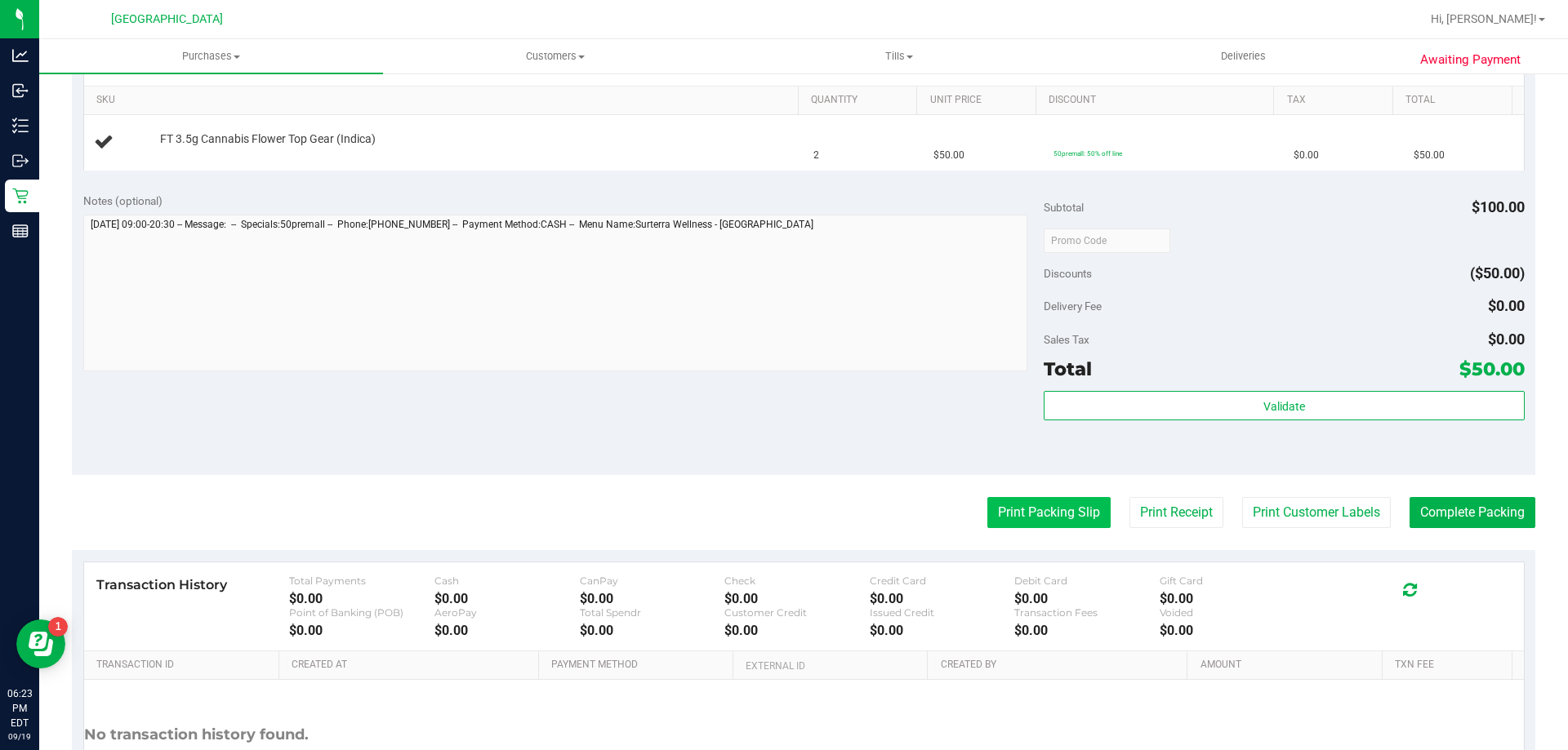
click at [1009, 518] on button "Print Packing Slip" at bounding box center [1049, 513] width 123 height 31
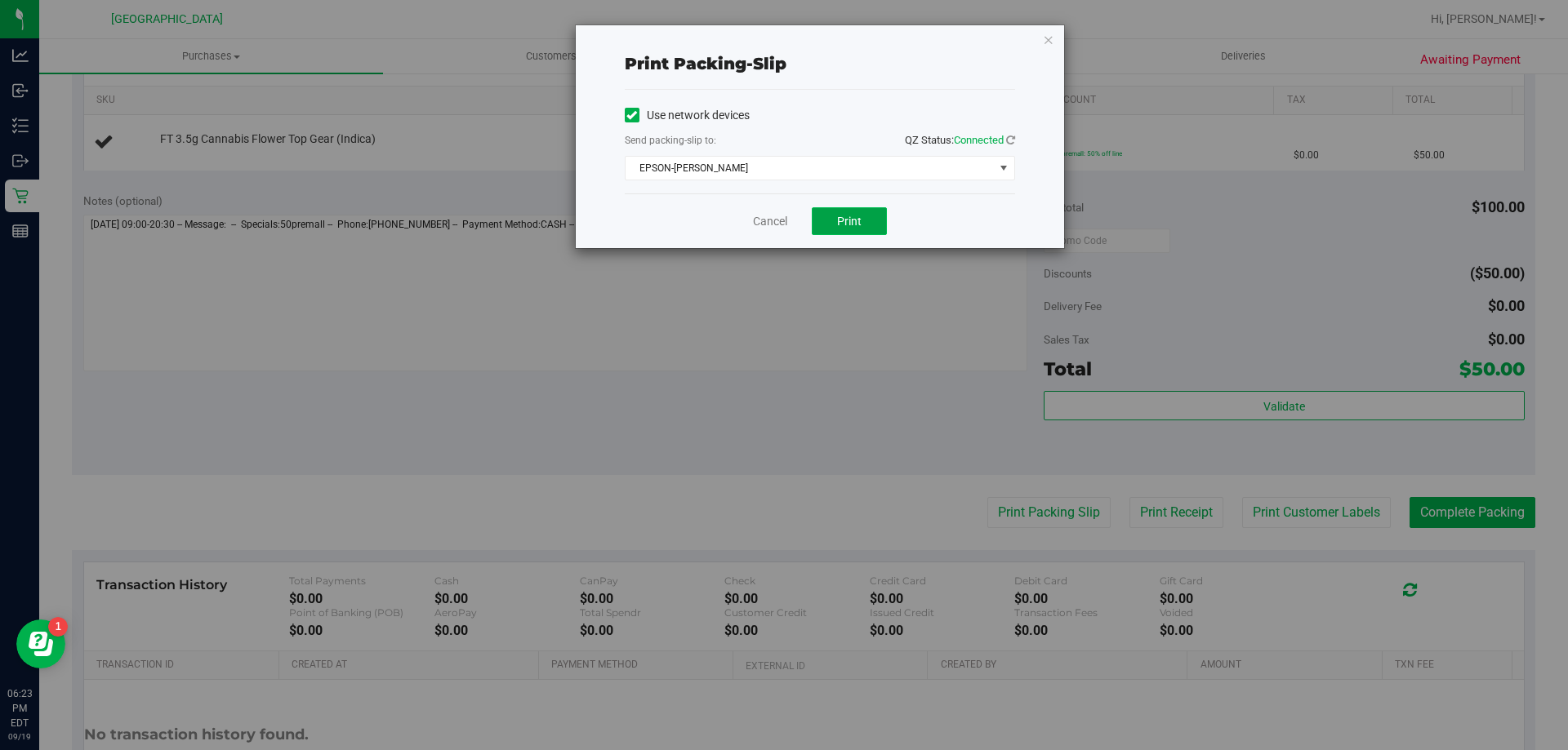
click at [850, 216] on span "Print" at bounding box center [850, 221] width 25 height 13
click at [778, 216] on link "Cancel" at bounding box center [770, 222] width 34 height 17
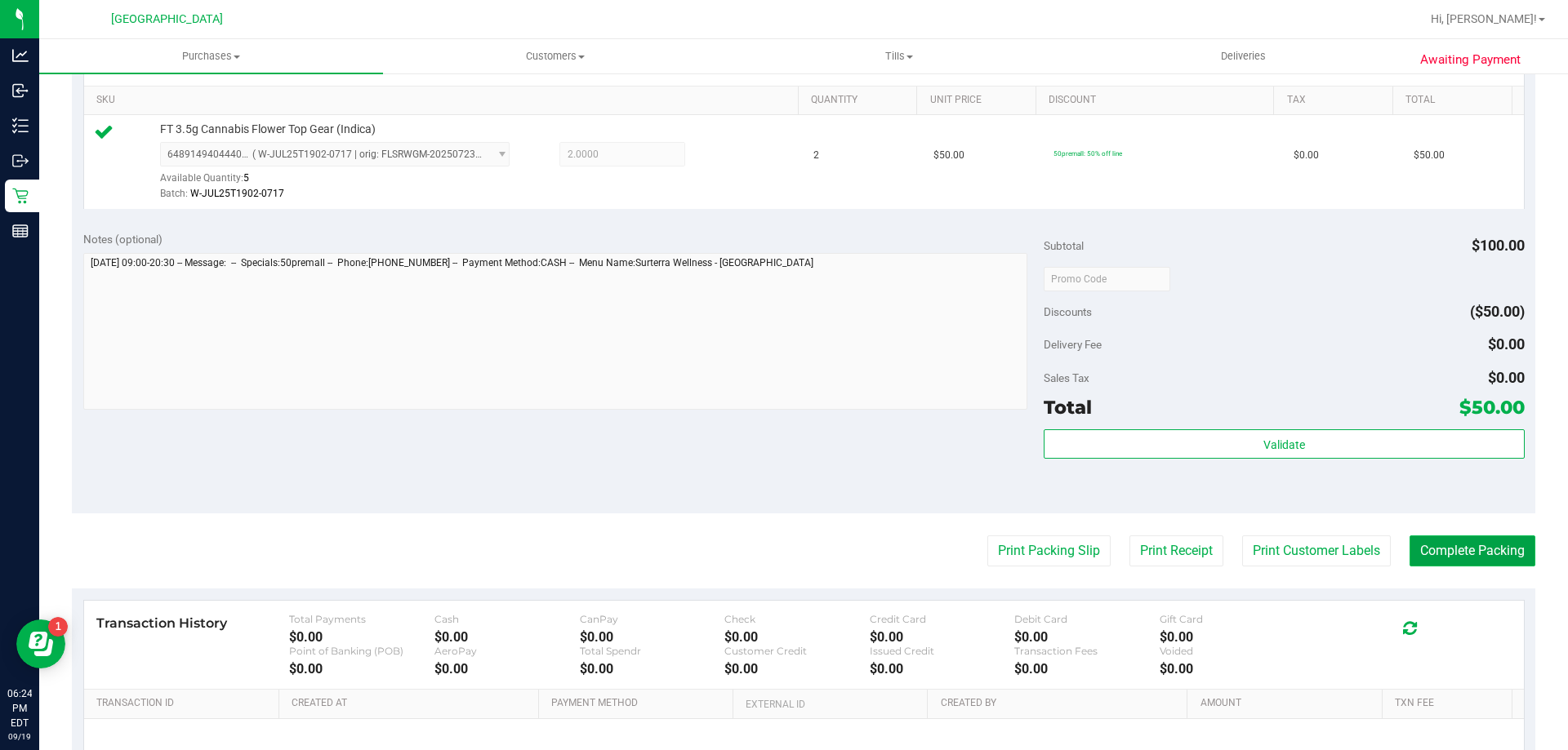
click at [1476, 540] on button "Complete Packing" at bounding box center [1471, 551] width 125 height 31
click at [1476, 540] on button "Complete Packing" at bounding box center [1466, 551] width 139 height 31
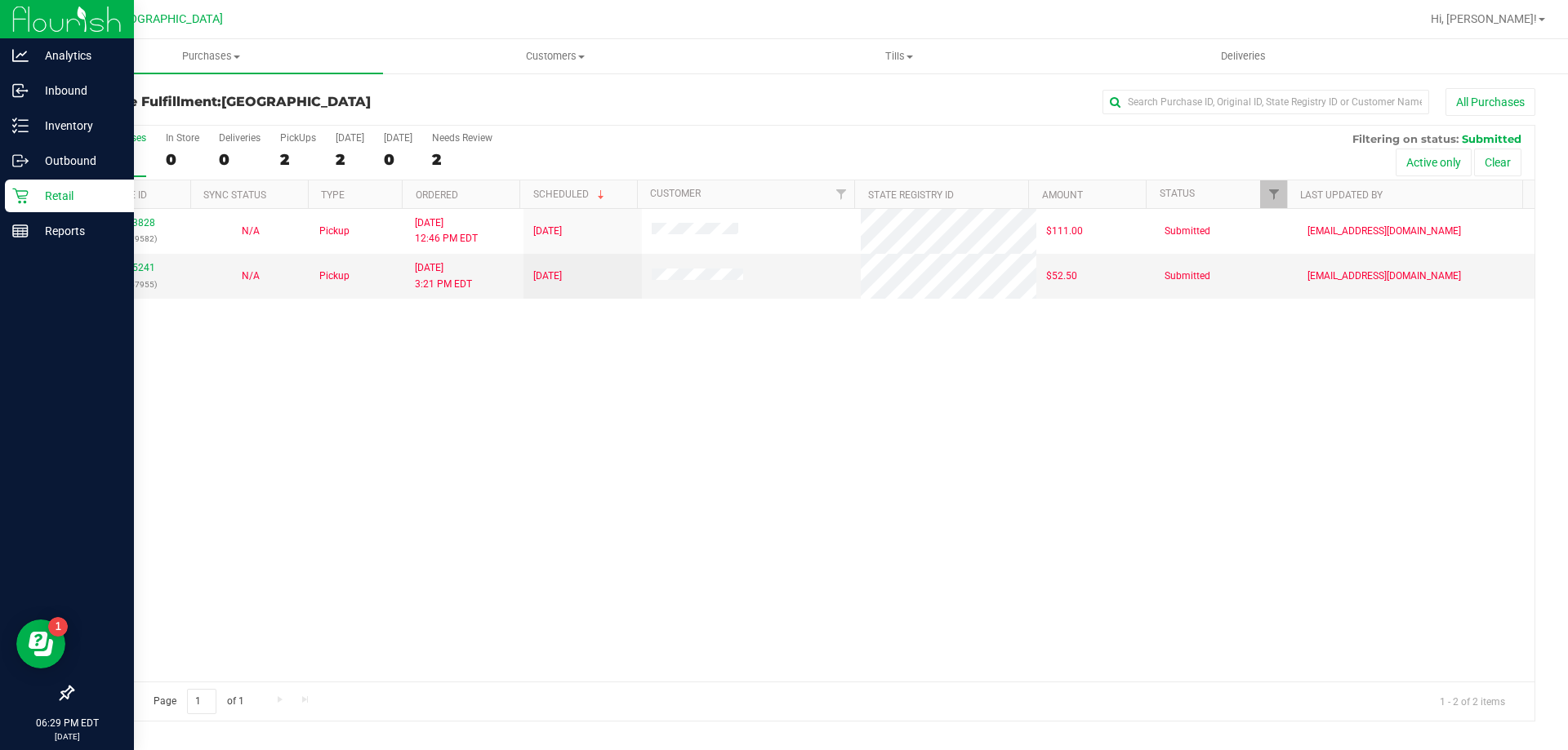
click at [48, 199] on p "Retail" at bounding box center [77, 196] width 98 height 19
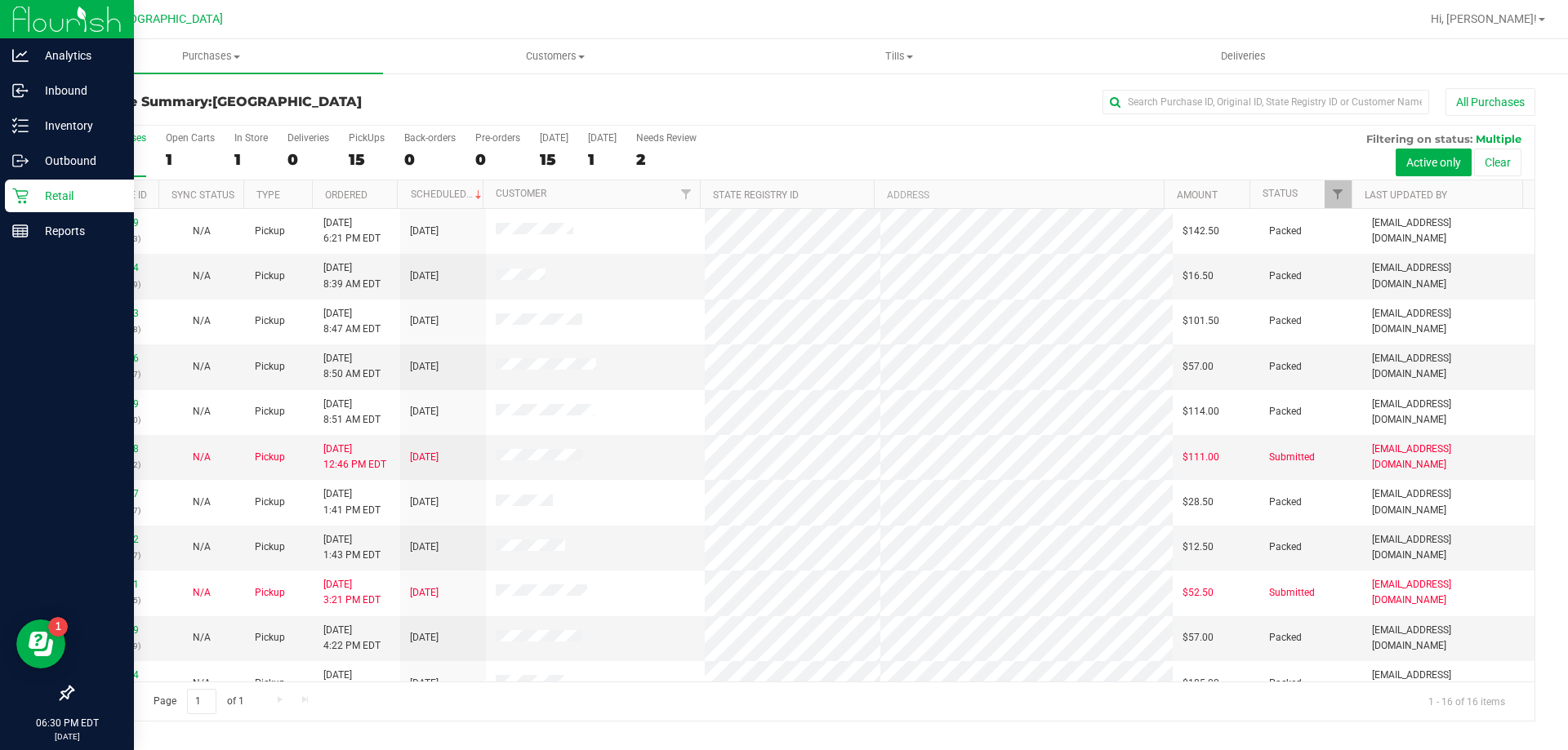
click at [53, 198] on p "Retail" at bounding box center [77, 196] width 98 height 19
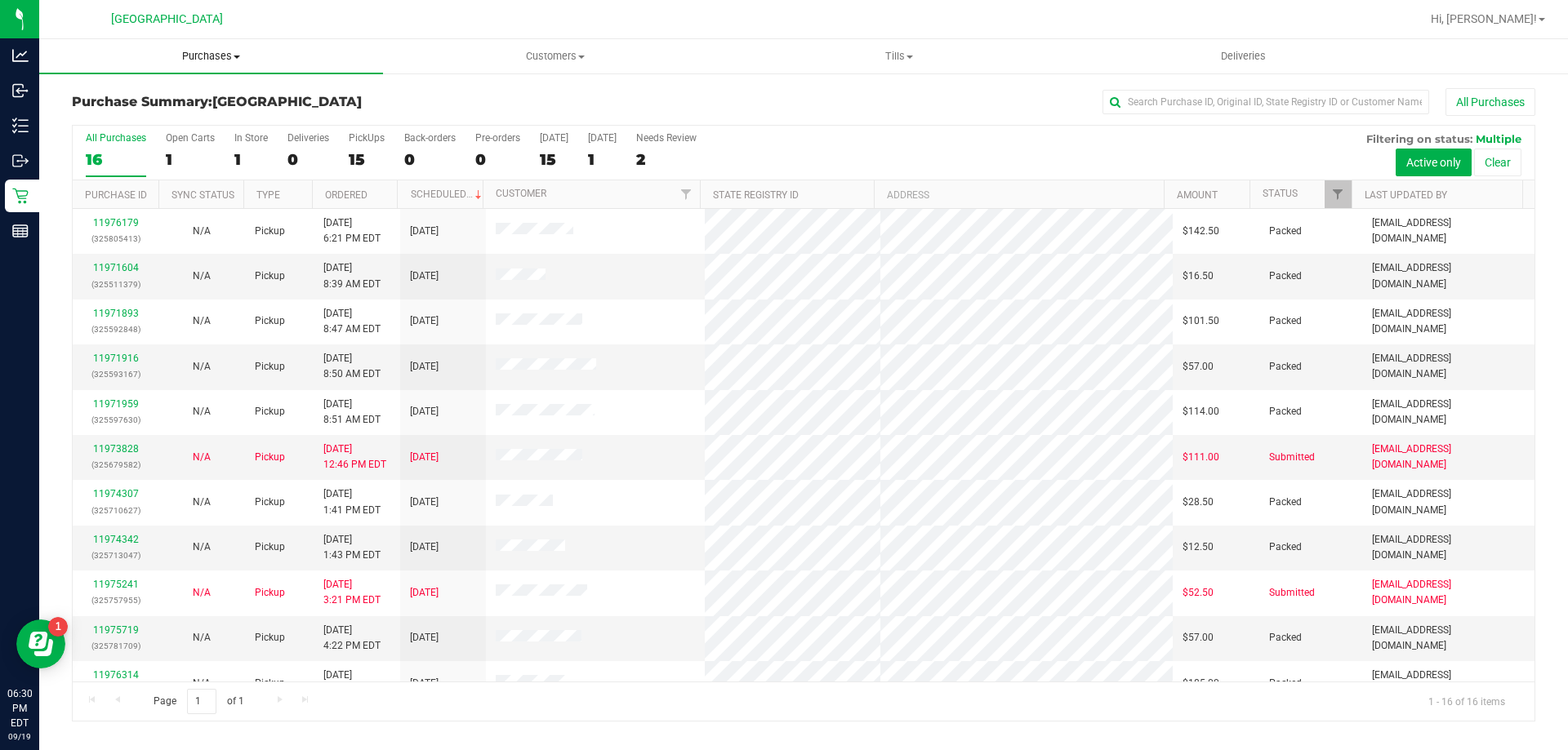
click at [196, 48] on uib-tab-heading "Purchases Summary of purchases Fulfillment All purchases" at bounding box center [210, 56] width 343 height 34
click at [128, 120] on span "Fulfillment" at bounding box center [90, 118] width 101 height 14
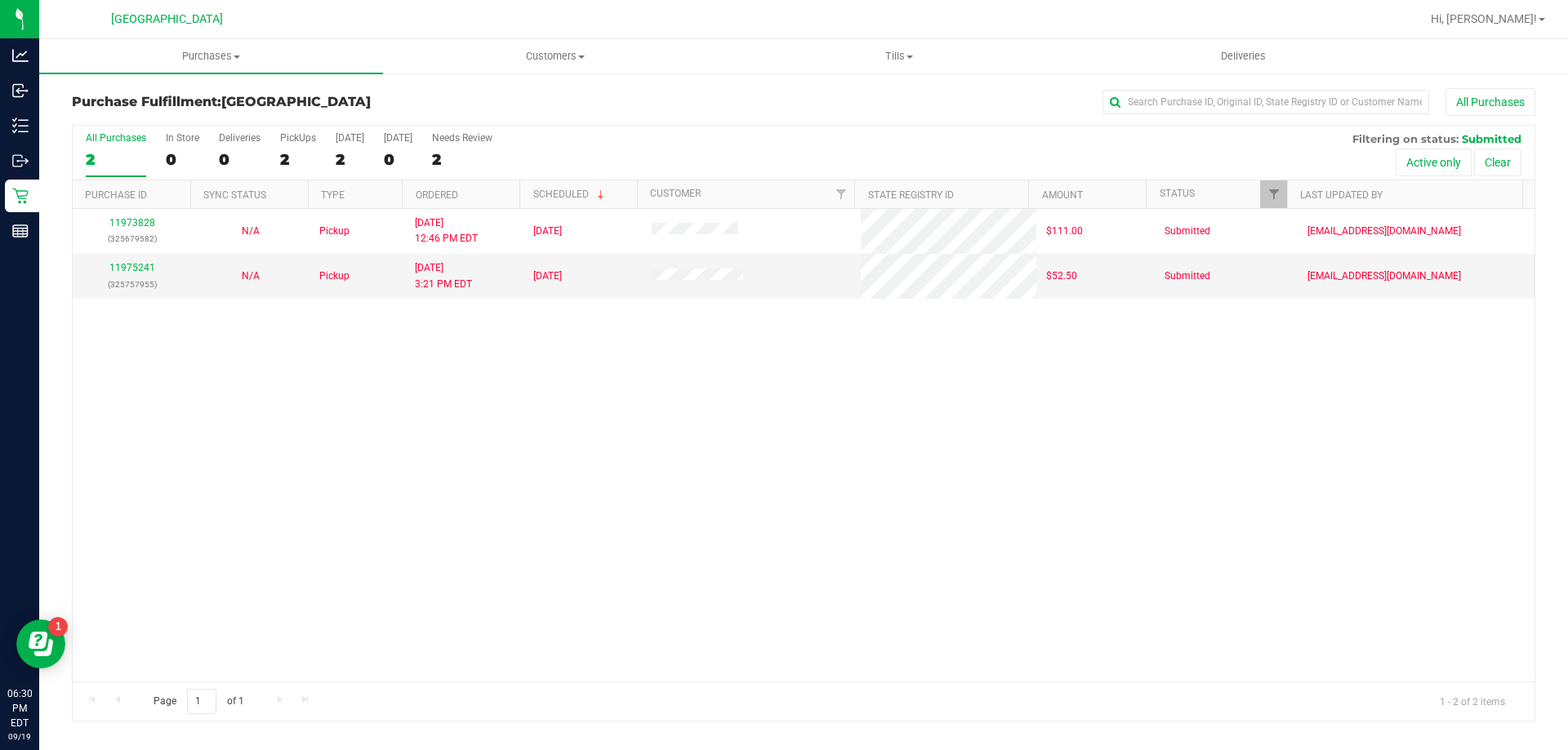
click at [411, 393] on div "11973828 (325679582) N/A Pickup [DATE] 12:46 PM EDT 9/19/2025 $111.00 Submitted…" at bounding box center [804, 446] width 1462 height 473
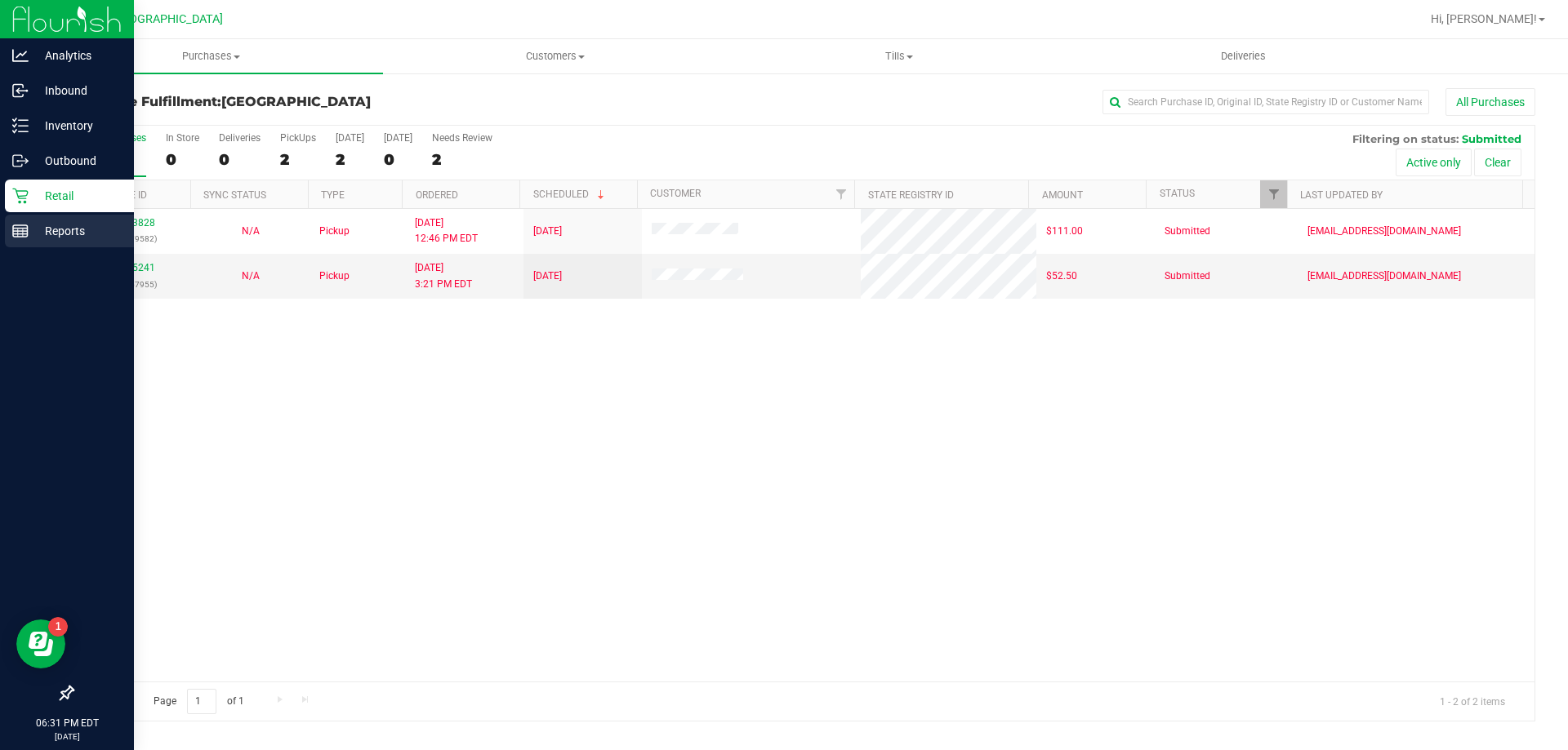
click at [36, 237] on p "Reports" at bounding box center [77, 231] width 98 height 19
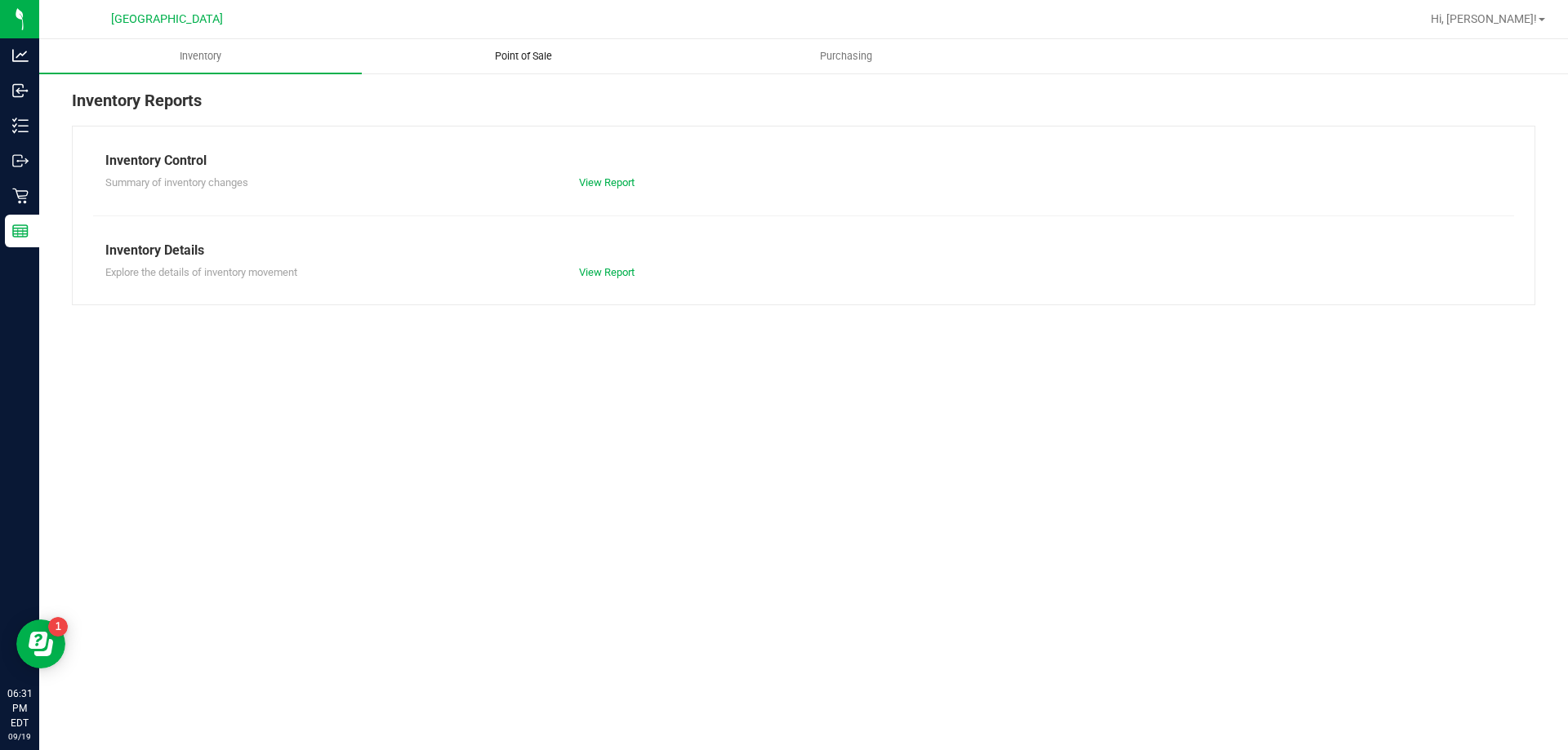
click at [525, 61] on span "Point of Sale" at bounding box center [523, 55] width 101 height 14
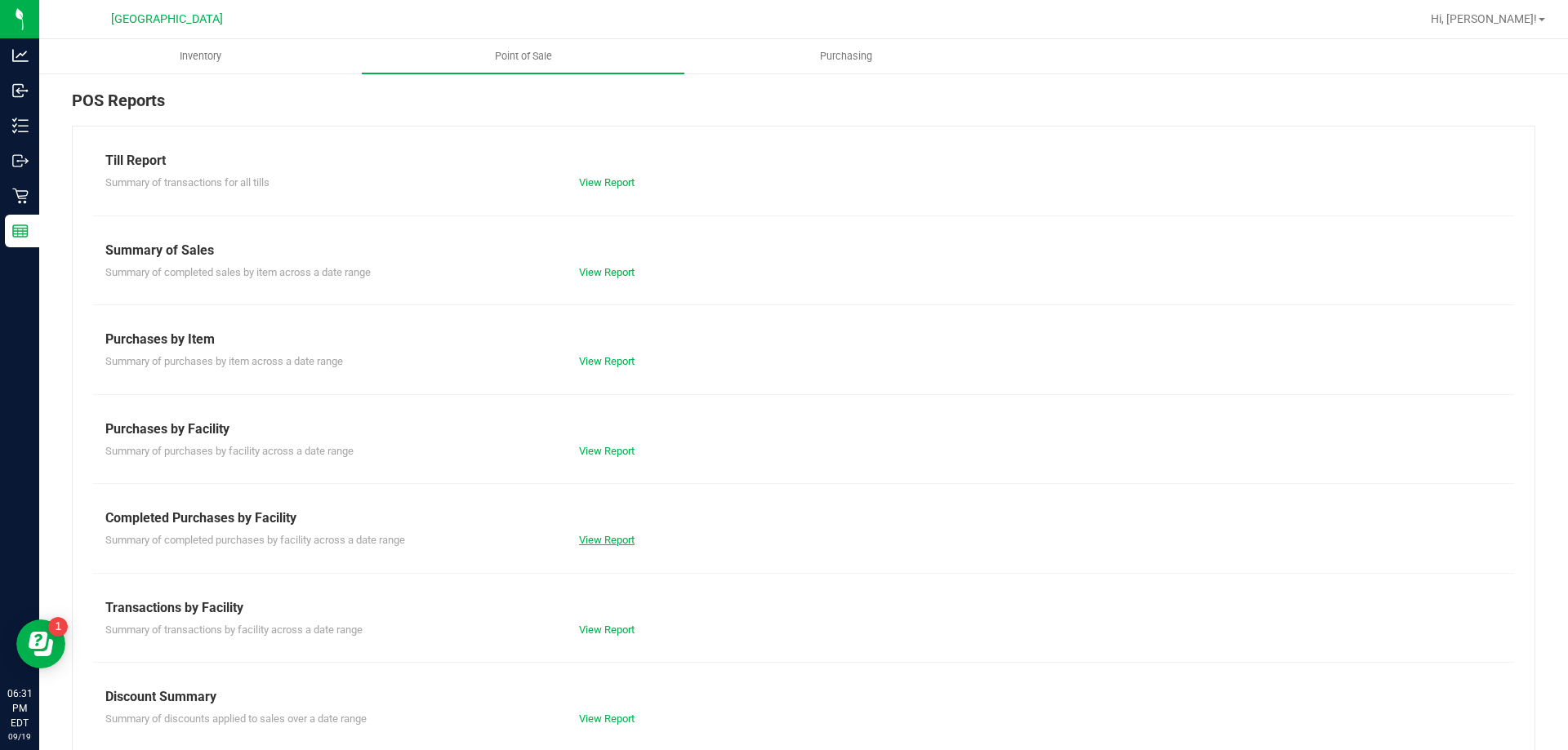
click at [615, 539] on link "View Report" at bounding box center [607, 540] width 55 height 12
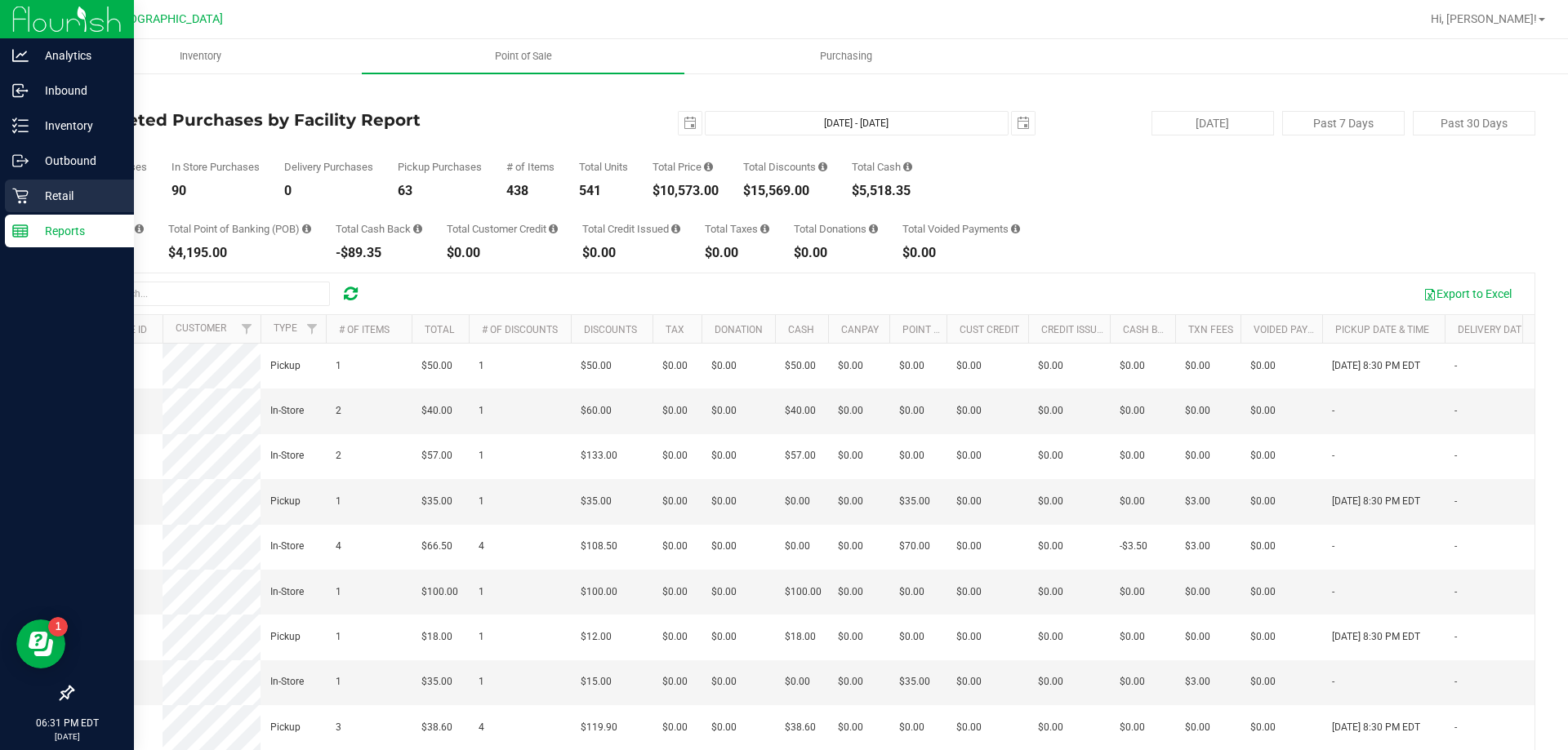
click at [55, 187] on p "Retail" at bounding box center [77, 196] width 98 height 19
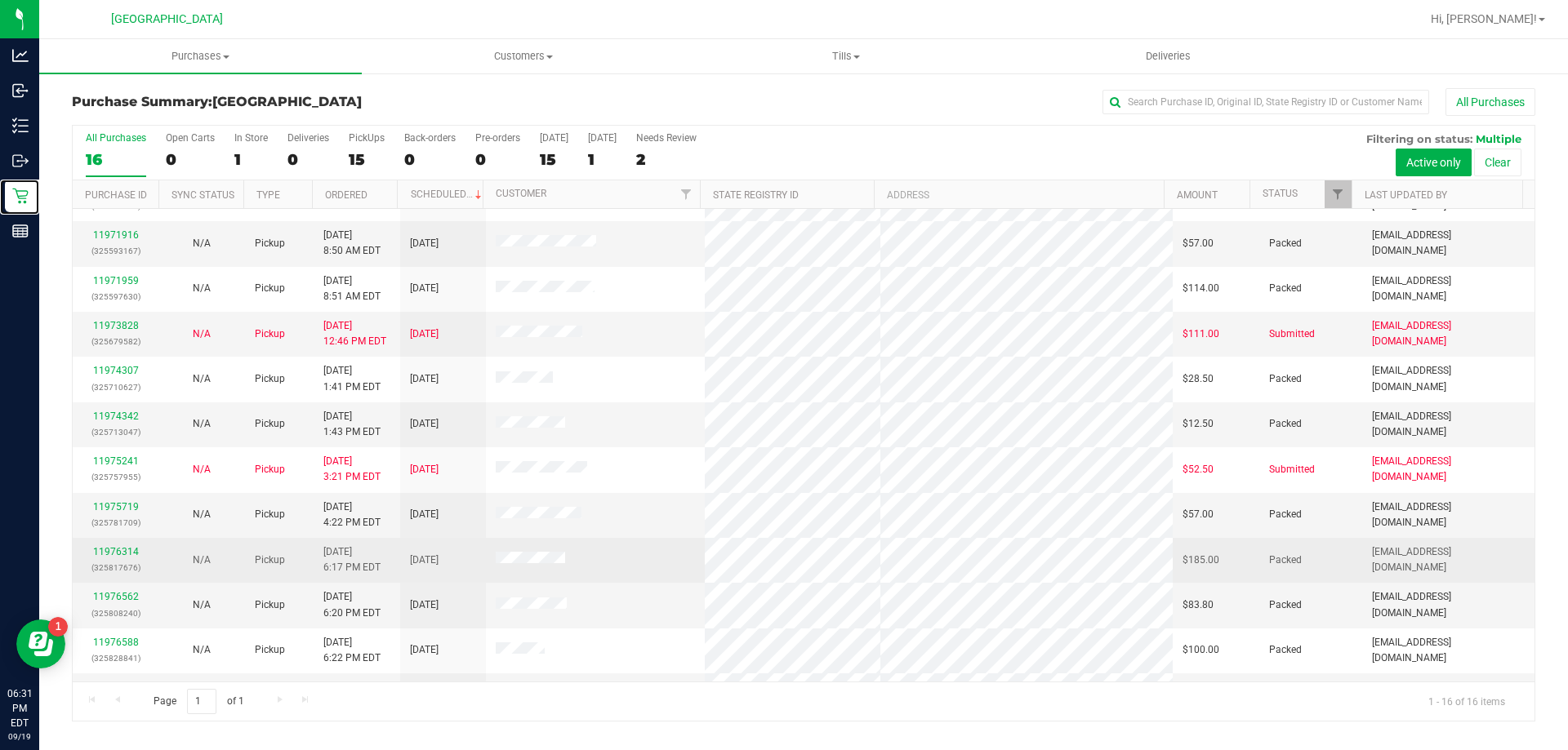
scroll to position [251, 0]
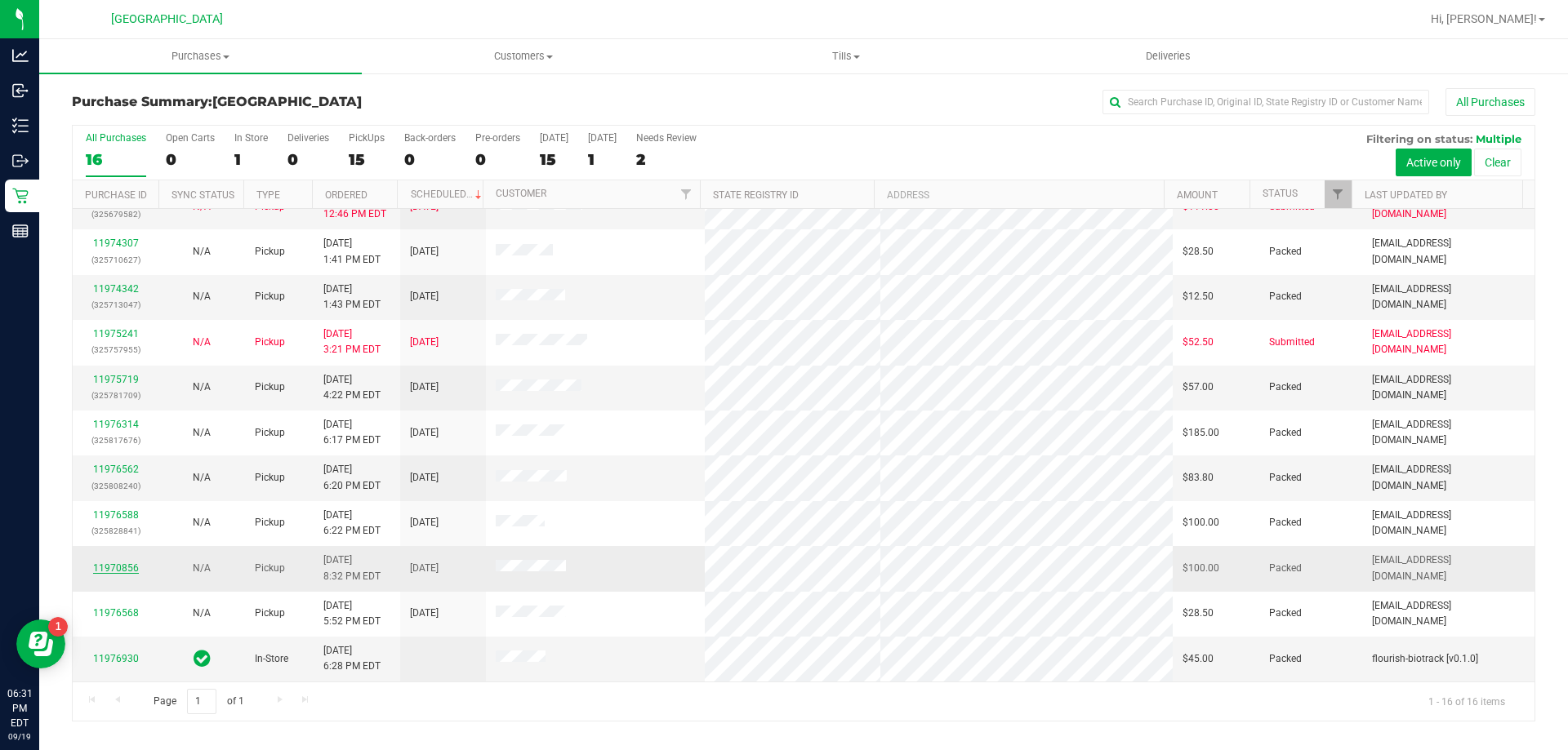
click at [126, 565] on link "11970856" at bounding box center [116, 568] width 46 height 11
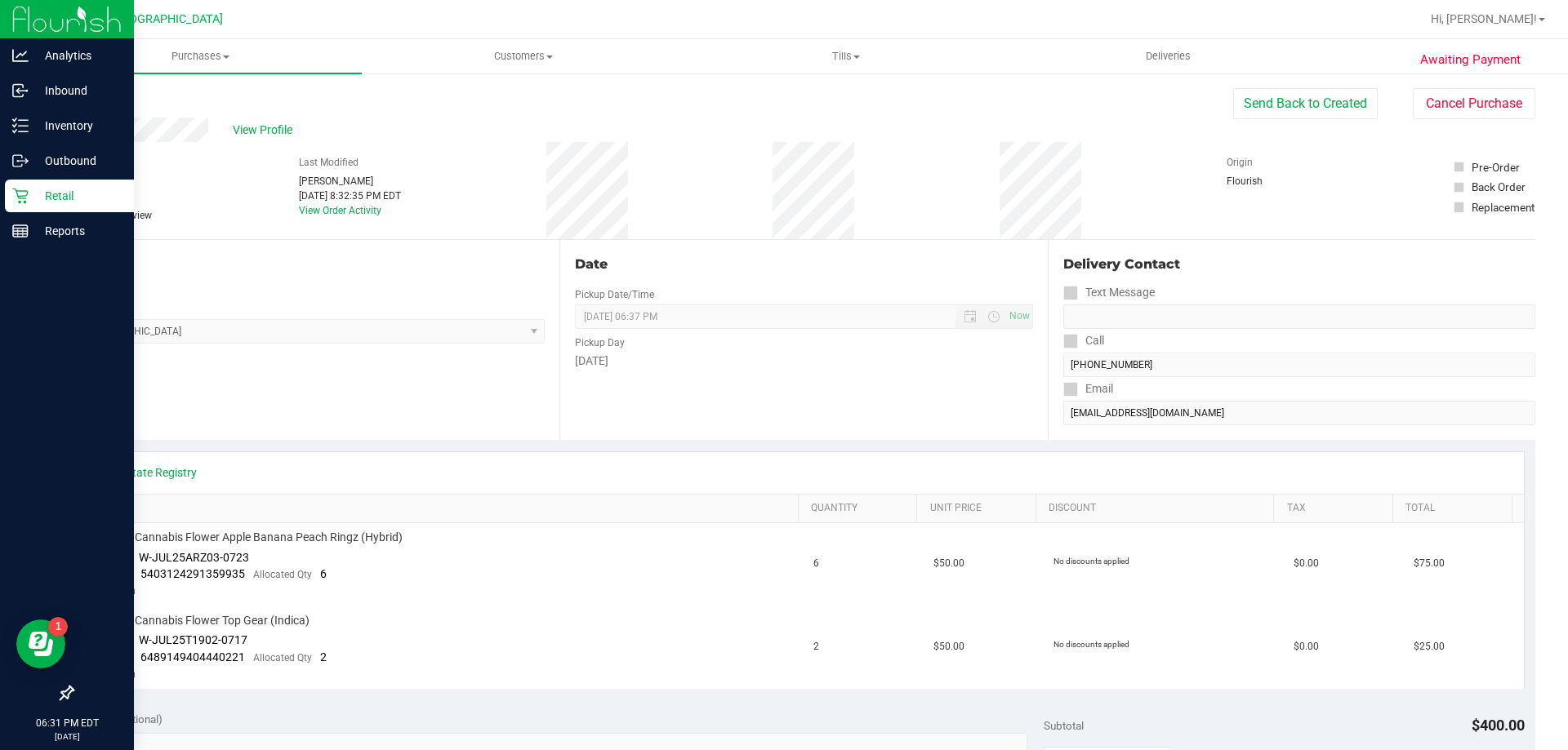
click at [60, 196] on p "Retail" at bounding box center [77, 196] width 98 height 19
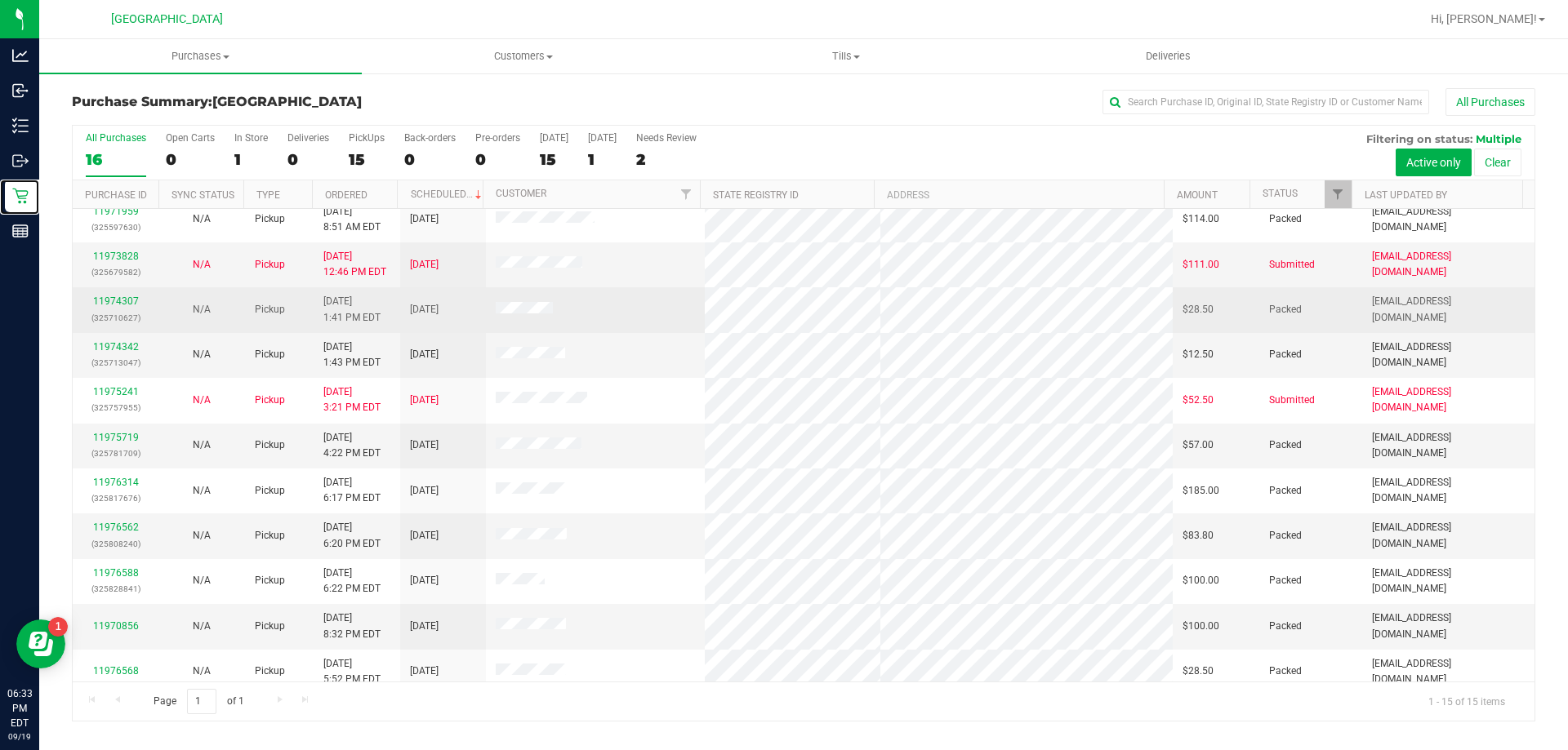
scroll to position [205, 0]
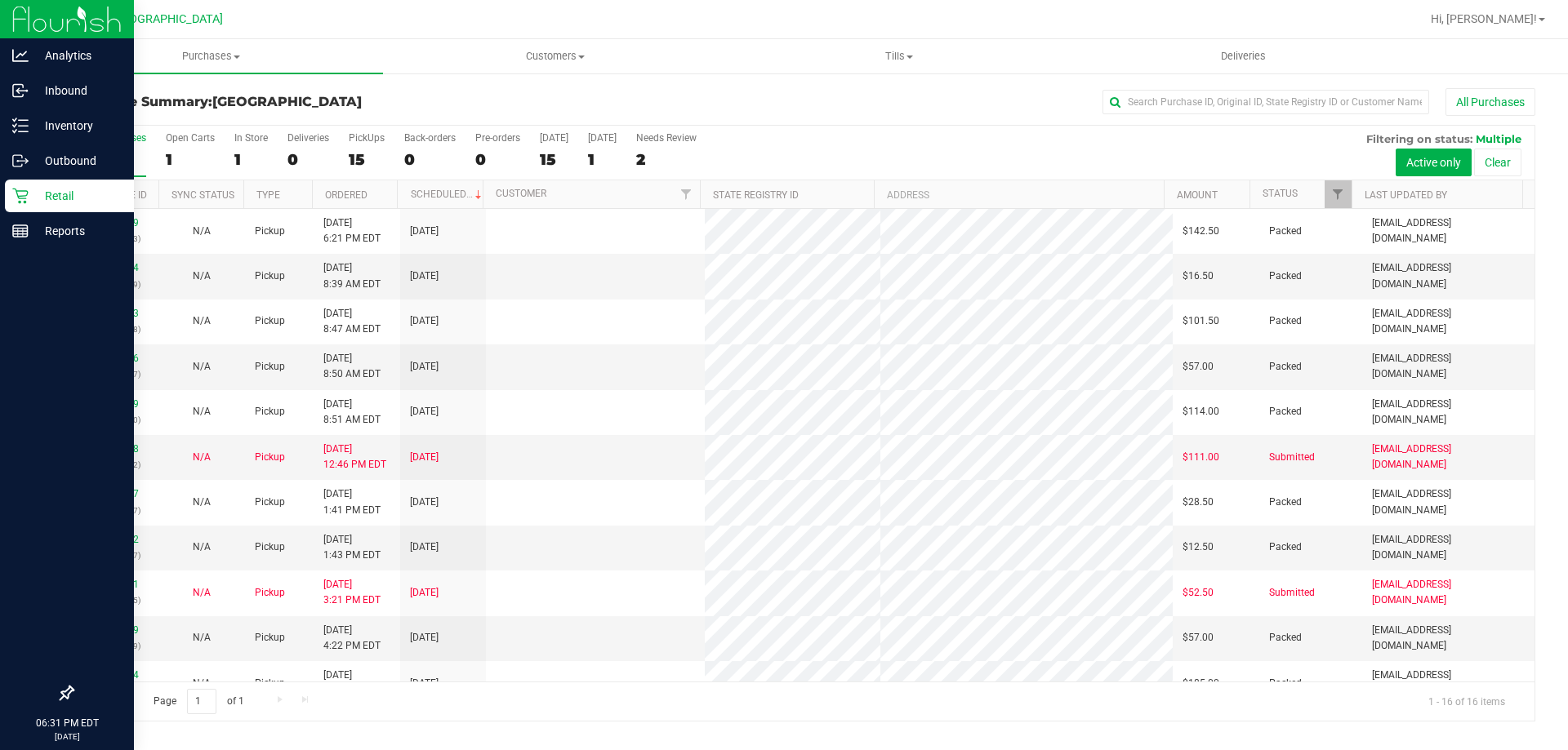
click at [25, 195] on icon at bounding box center [20, 195] width 16 height 16
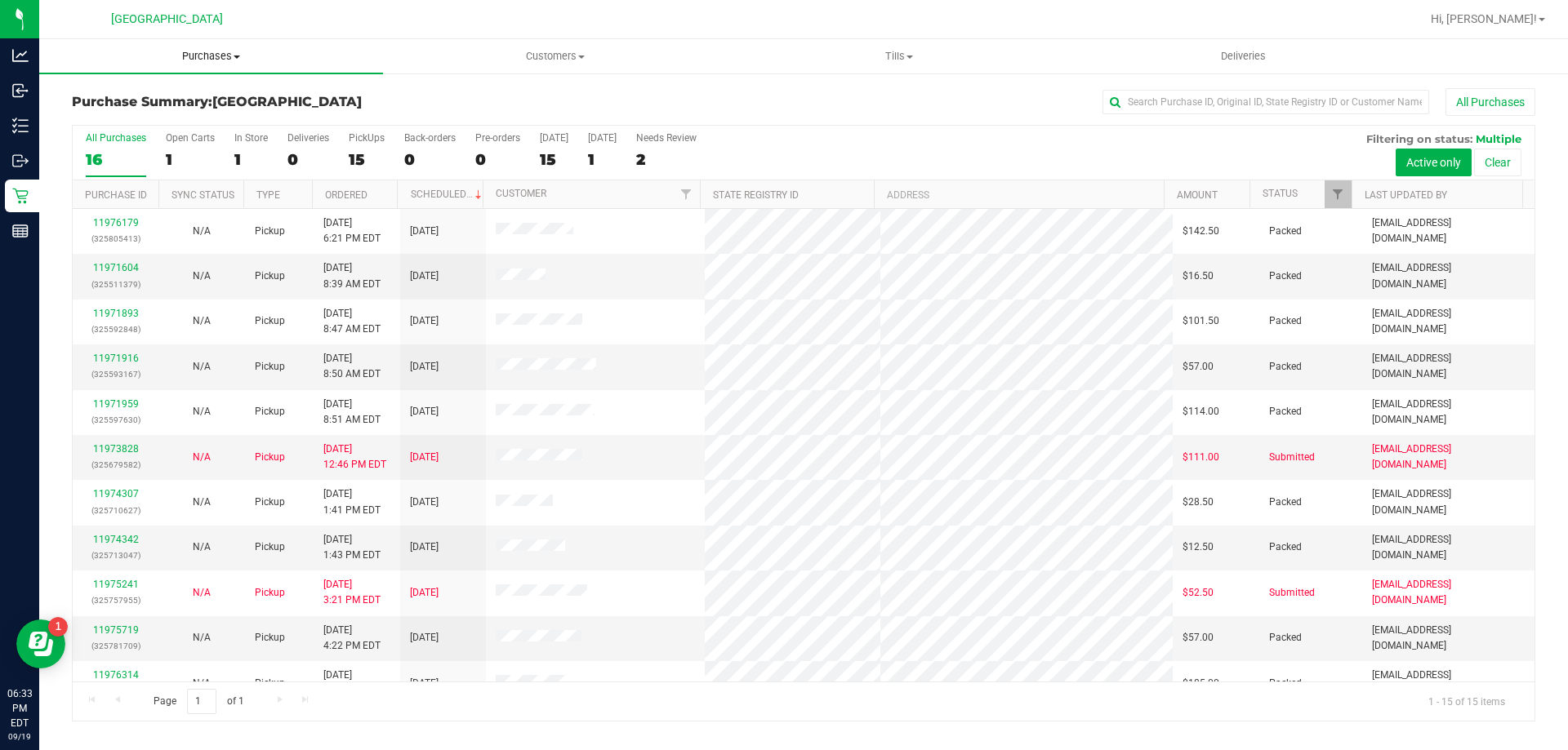
click at [235, 57] on span at bounding box center [236, 56] width 7 height 3
click at [132, 120] on span "Fulfillment" at bounding box center [90, 118] width 101 height 14
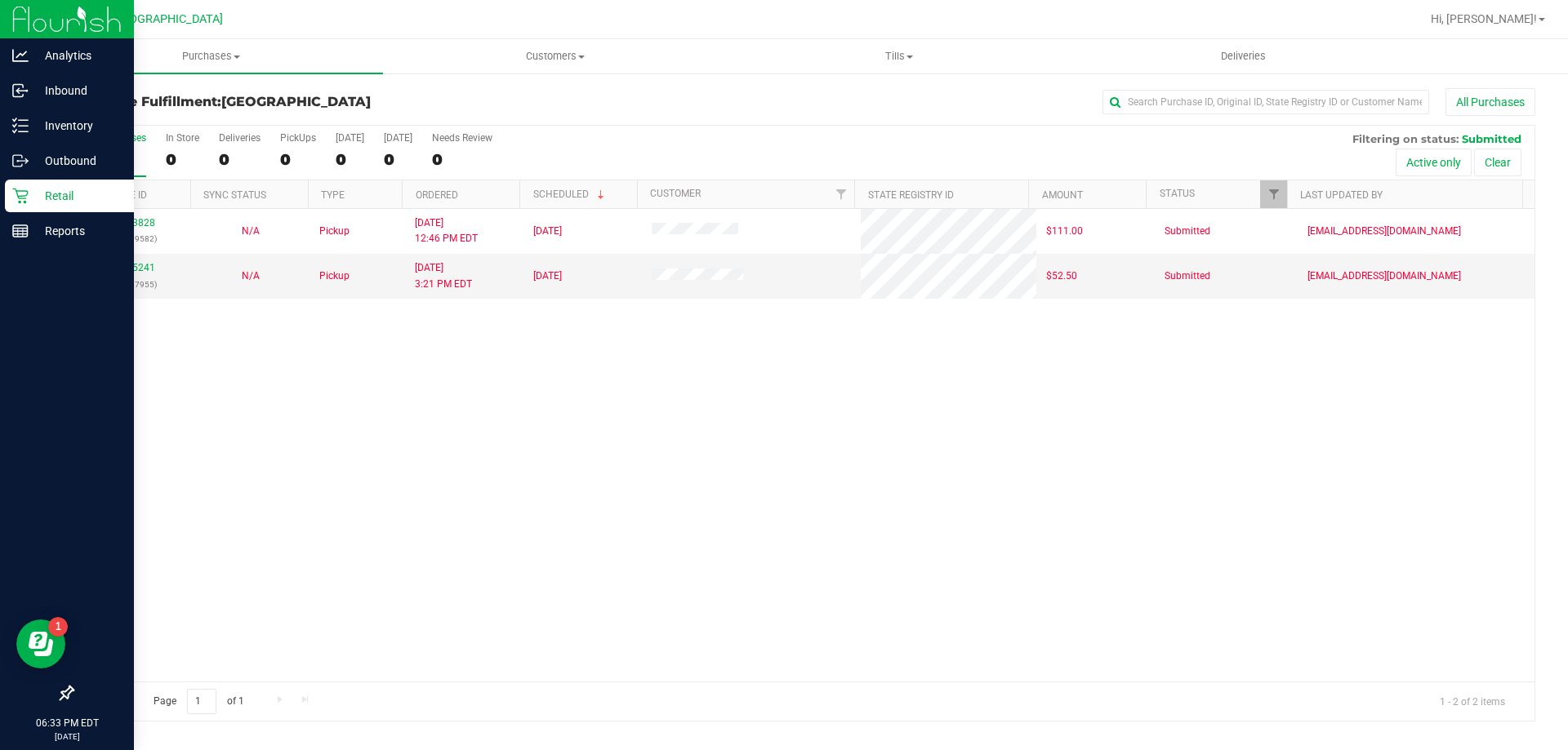
click at [31, 189] on p "Retail" at bounding box center [77, 196] width 98 height 19
